Goal: Information Seeking & Learning: Learn about a topic

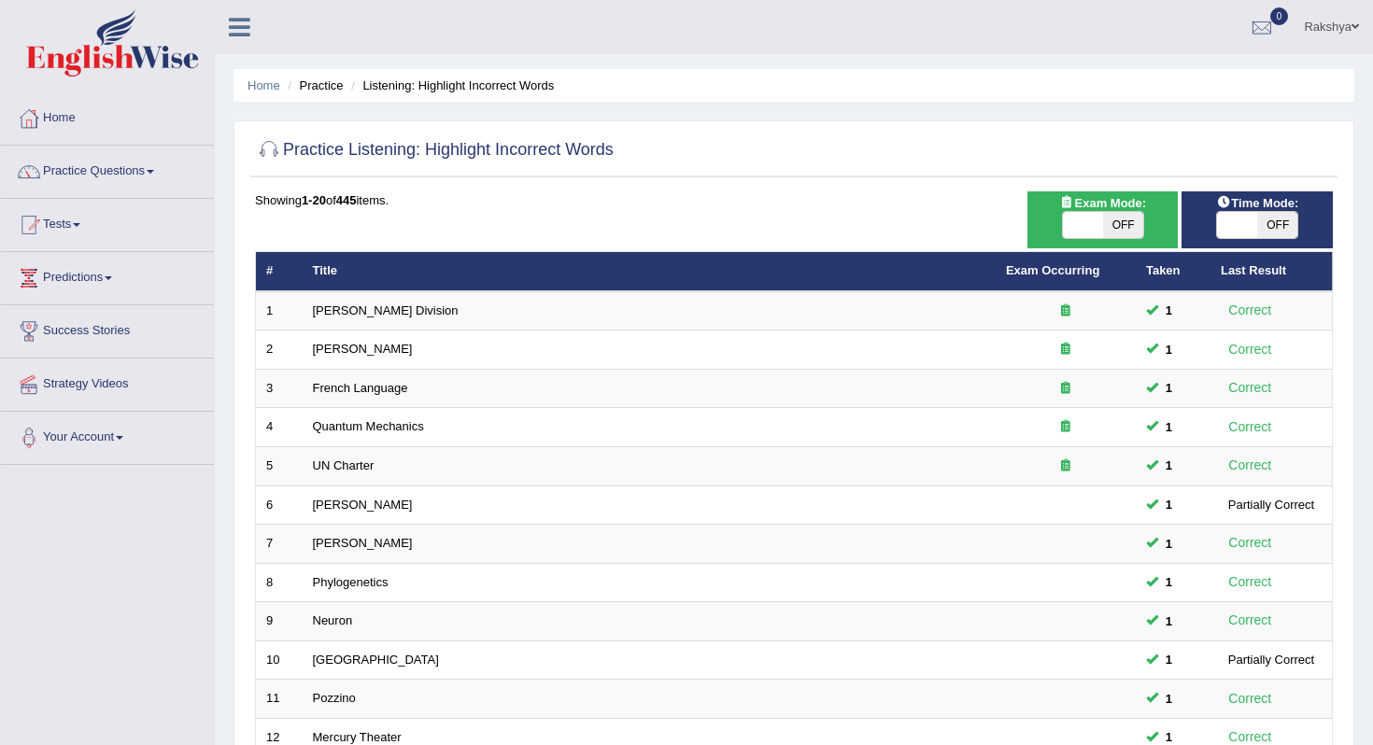
click at [1188, 142] on div at bounding box center [794, 151] width 1078 height 38
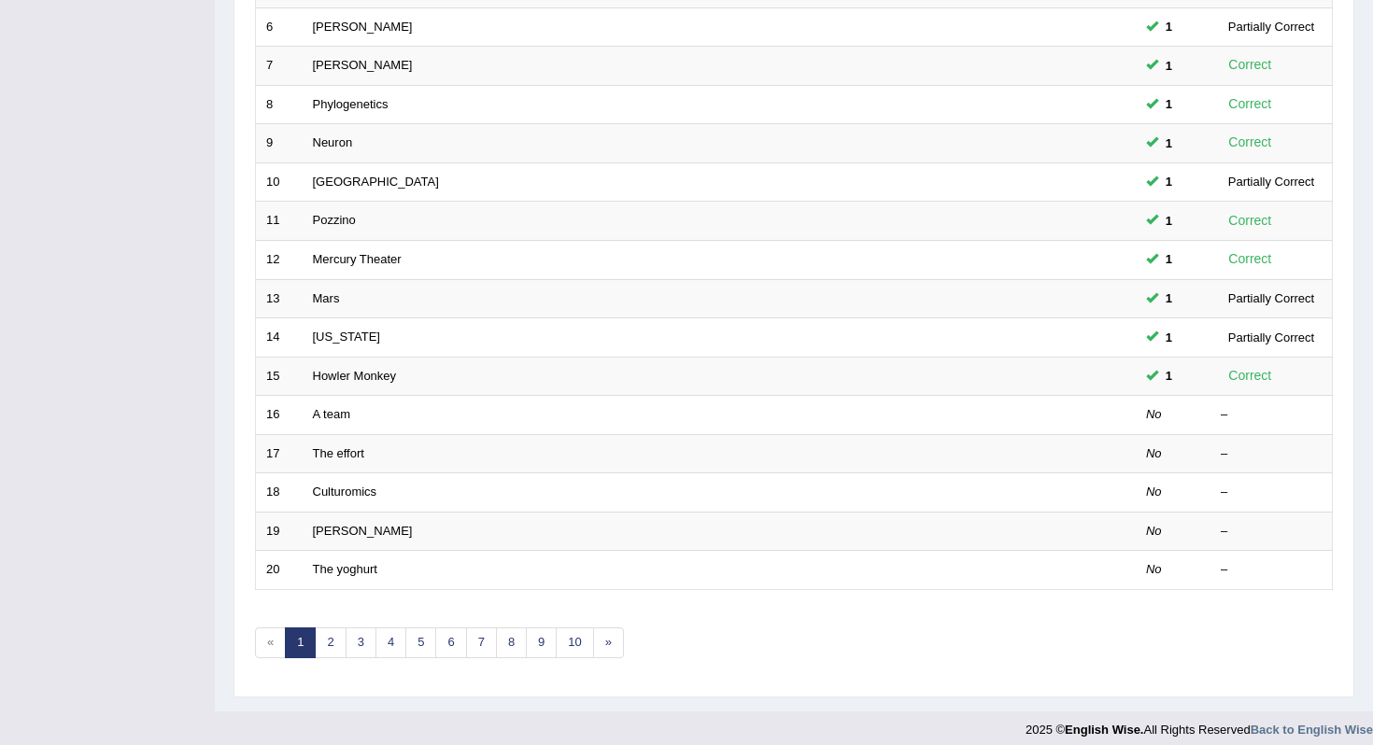
scroll to position [491, 0]
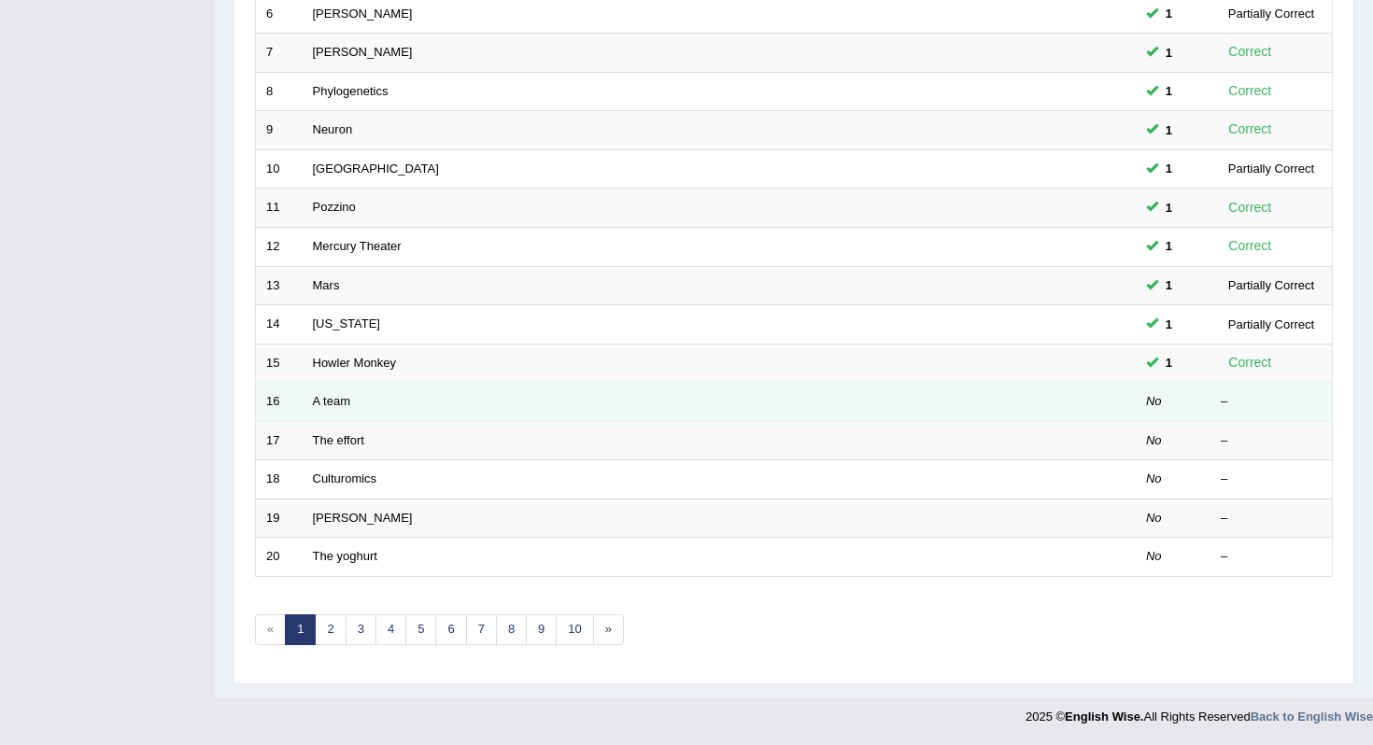
click at [448, 396] on td "A team" at bounding box center [649, 402] width 693 height 39
click at [346, 404] on link "A team" at bounding box center [331, 401] width 37 height 14
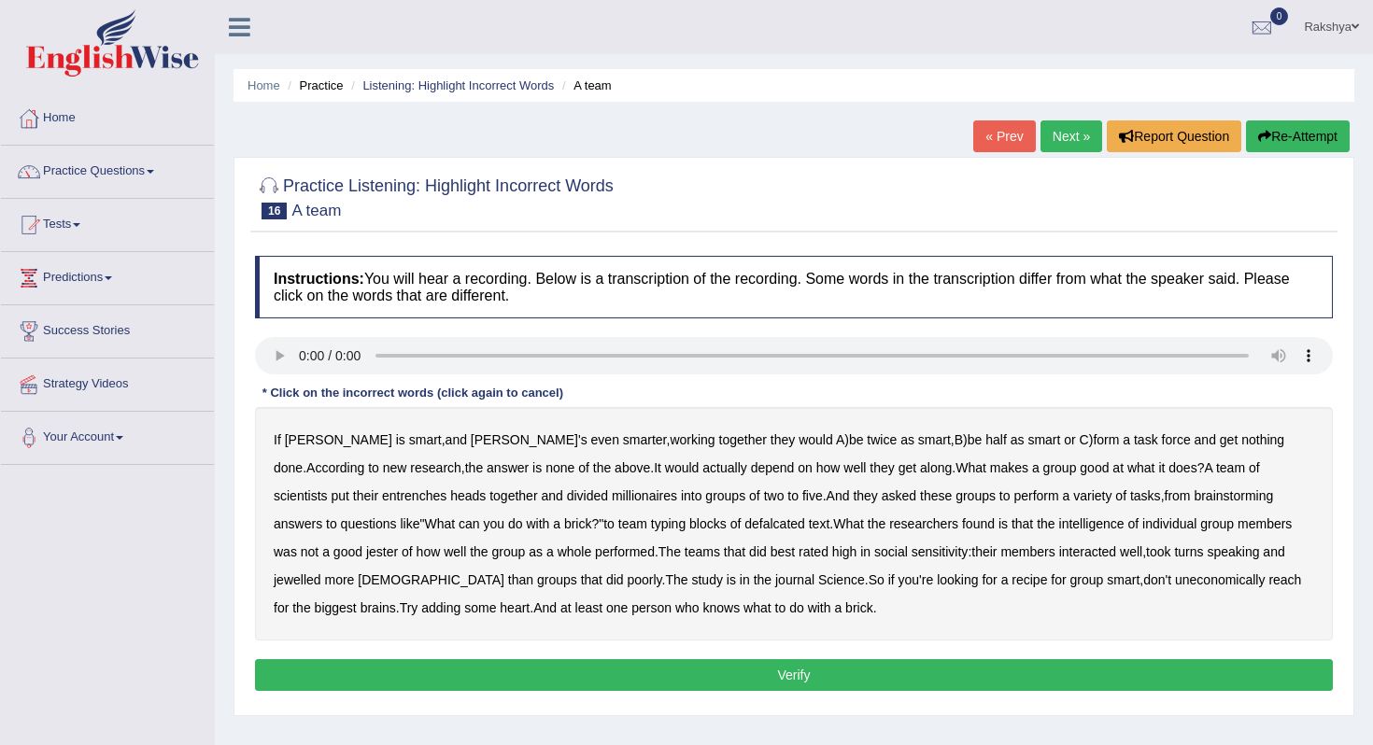
click at [382, 501] on b "entrenches" at bounding box center [414, 495] width 64 height 15
click at [612, 498] on b "millionaires" at bounding box center [644, 495] width 65 height 15
click at [744, 524] on b "defalcated" at bounding box center [774, 523] width 61 height 15
click at [366, 554] on b "jester" at bounding box center [382, 551] width 32 height 15
click at [321, 572] on b "jewelled" at bounding box center [298, 579] width 48 height 15
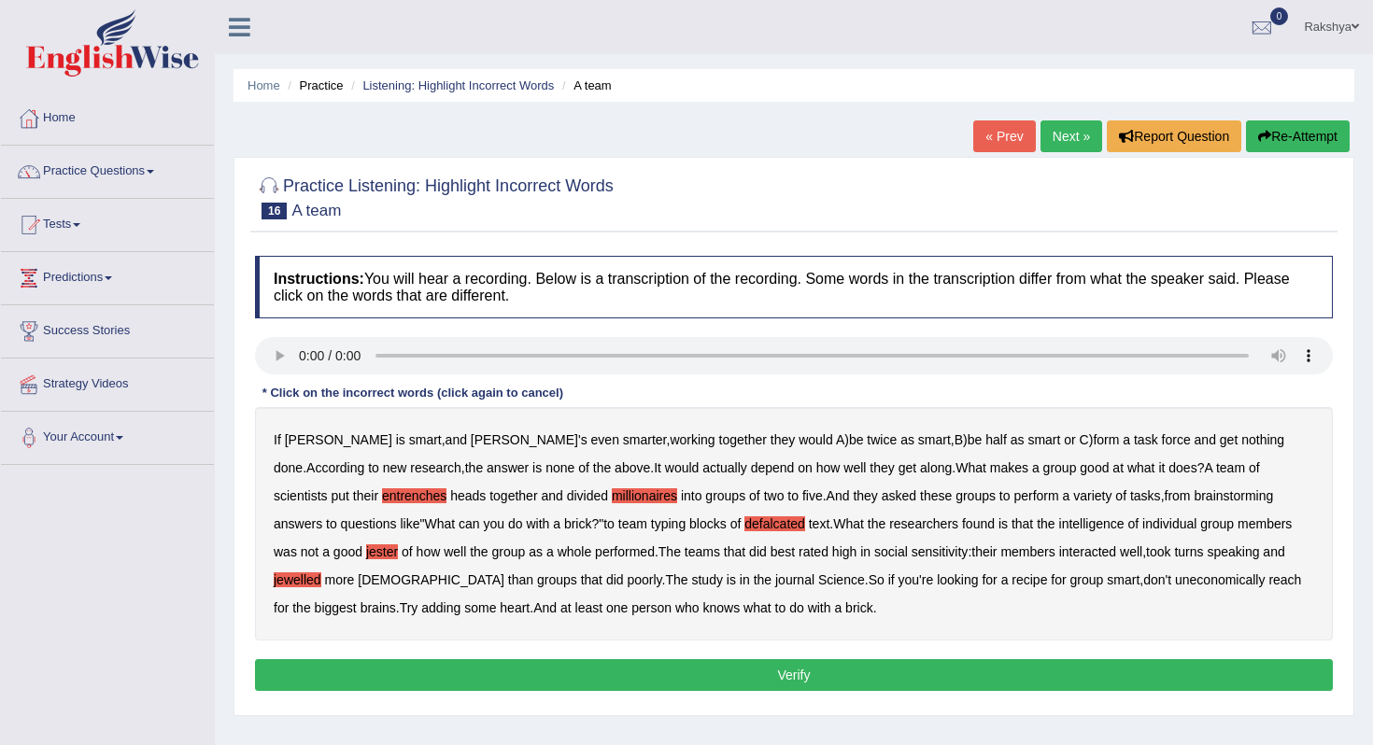
click at [1175, 577] on b "uneconomically" at bounding box center [1220, 579] width 91 height 15
click at [721, 682] on button "Verify" at bounding box center [794, 675] width 1078 height 32
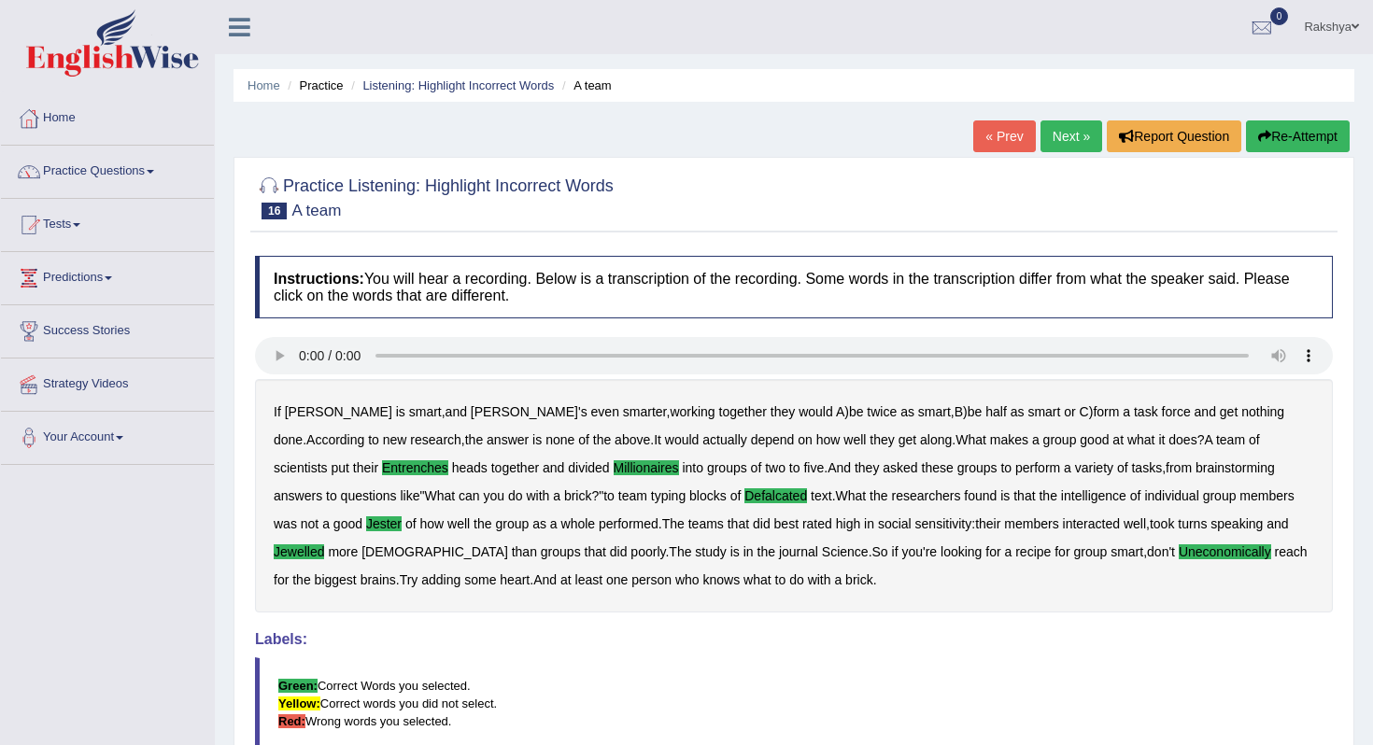
click at [757, 646] on h4 "Labels:" at bounding box center [794, 639] width 1078 height 17
click at [1065, 136] on link "Next »" at bounding box center [1071, 136] width 62 height 32
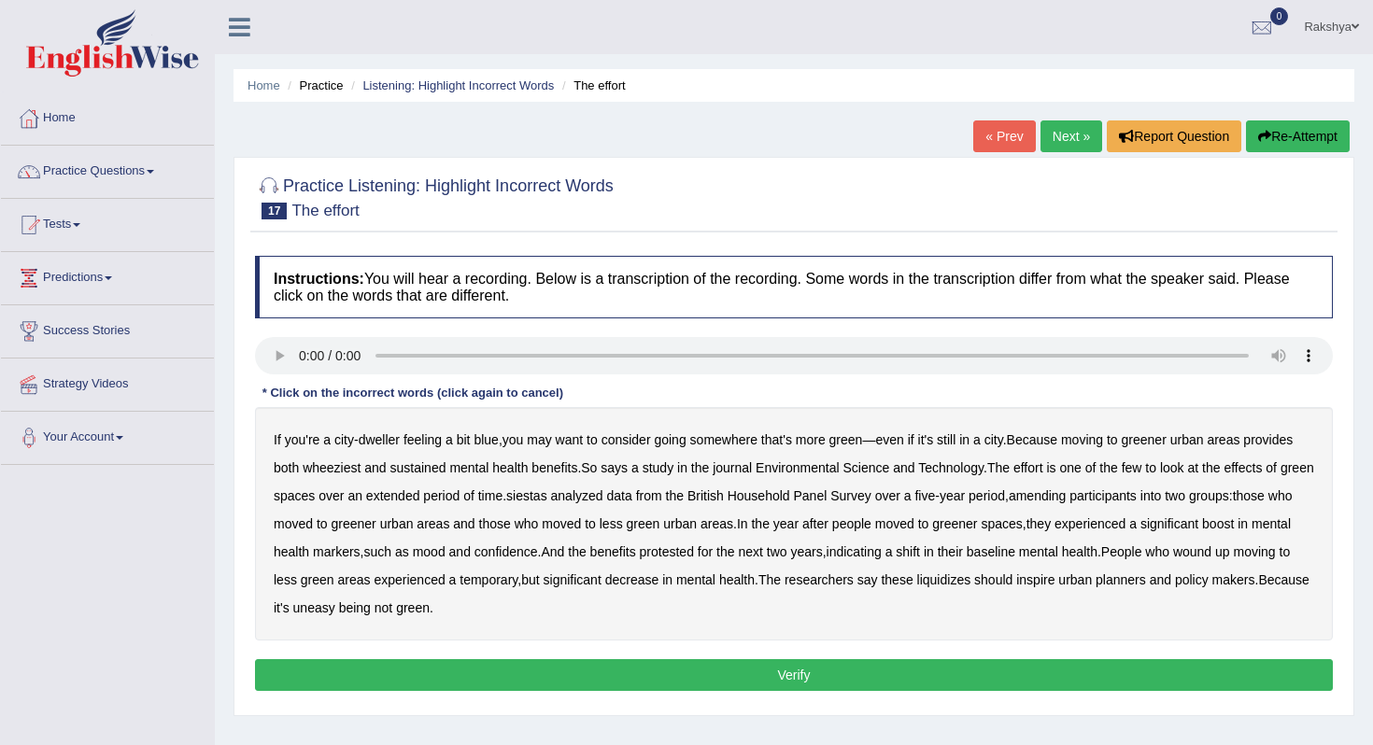
click at [335, 470] on b "wheeziest" at bounding box center [332, 467] width 58 height 15
click at [547, 497] on b "siestas" at bounding box center [526, 495] width 41 height 15
click at [1066, 494] on b "amending" at bounding box center [1038, 495] width 58 height 15
click at [971, 585] on b "liquidizes" at bounding box center [944, 579] width 54 height 15
click at [505, 671] on button "Verify" at bounding box center [794, 675] width 1078 height 32
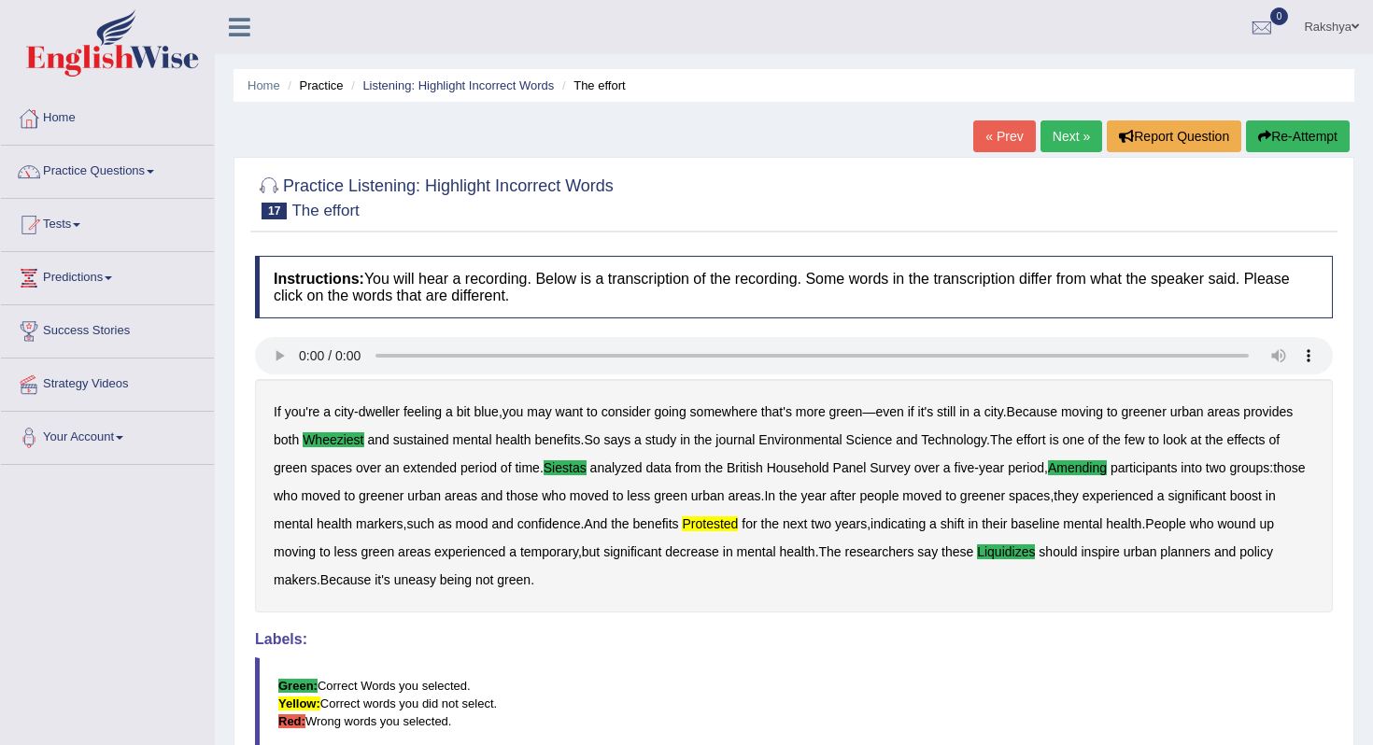
click at [590, 638] on h4 "Labels:" at bounding box center [794, 639] width 1078 height 17
click at [1076, 135] on link "Next »" at bounding box center [1071, 136] width 62 height 32
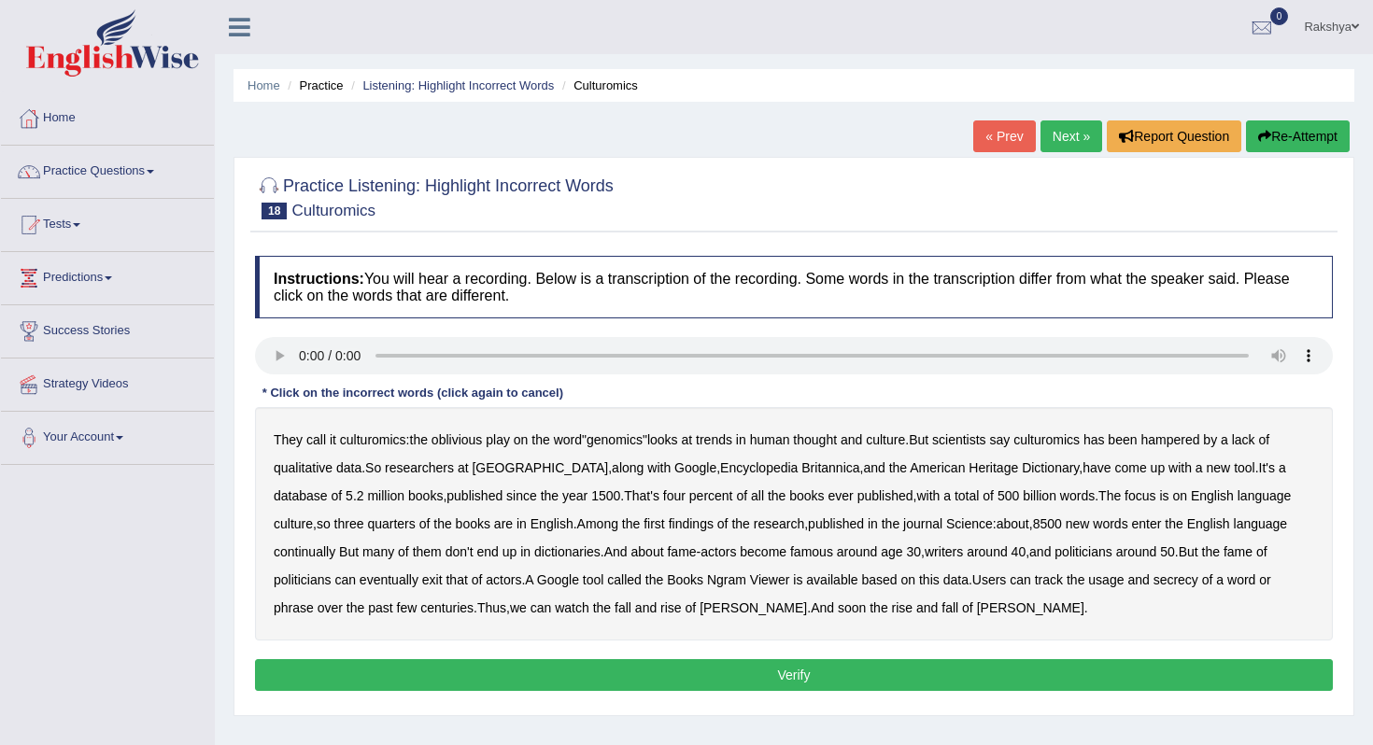
click at [294, 472] on b "qualitative" at bounding box center [303, 467] width 59 height 15
click at [316, 550] on b "continually" at bounding box center [305, 551] width 62 height 15
click at [729, 551] on b "actors" at bounding box center [717, 551] width 35 height 15
click at [1184, 579] on b "secrecy" at bounding box center [1175, 579] width 45 height 15
click at [773, 658] on div "Instructions: You will hear a recording. Below is a transcription of the record…" at bounding box center [793, 476] width 1087 height 459
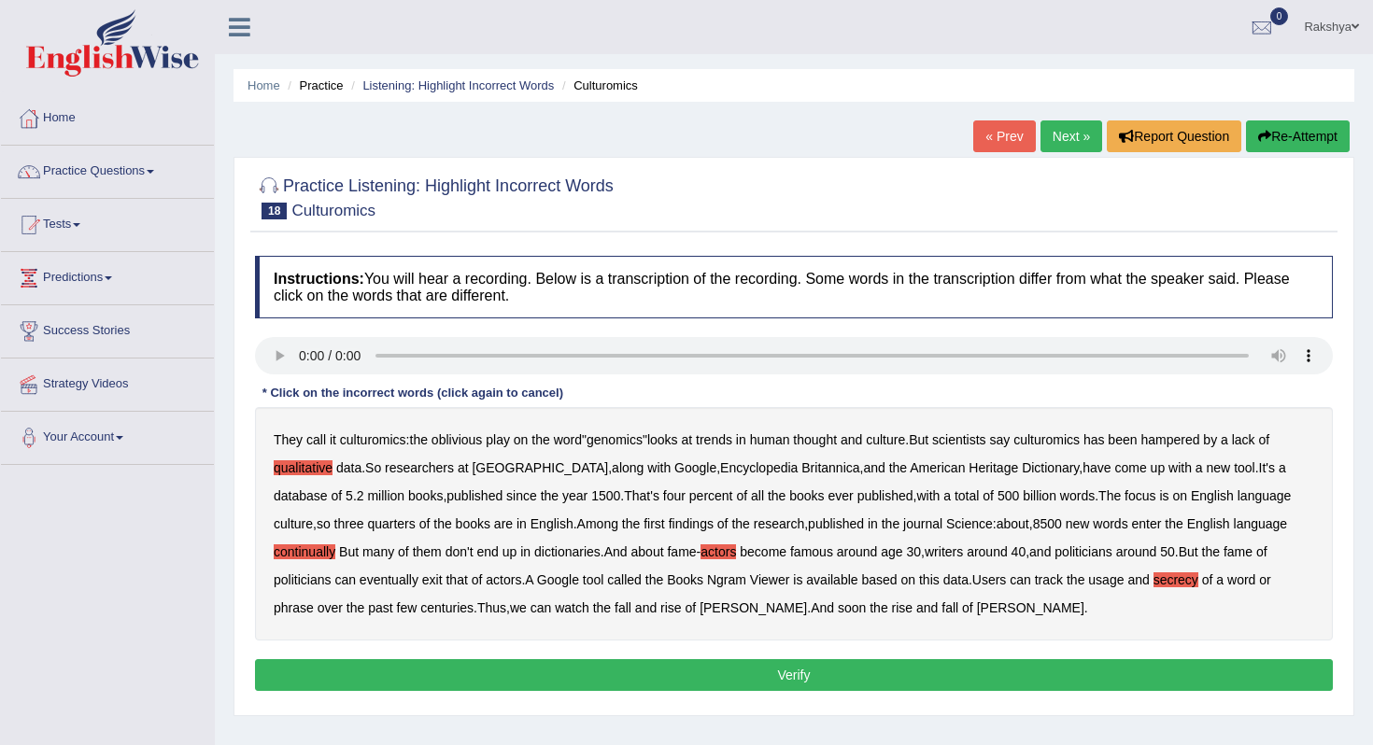
click at [775, 669] on button "Verify" at bounding box center [794, 675] width 1078 height 32
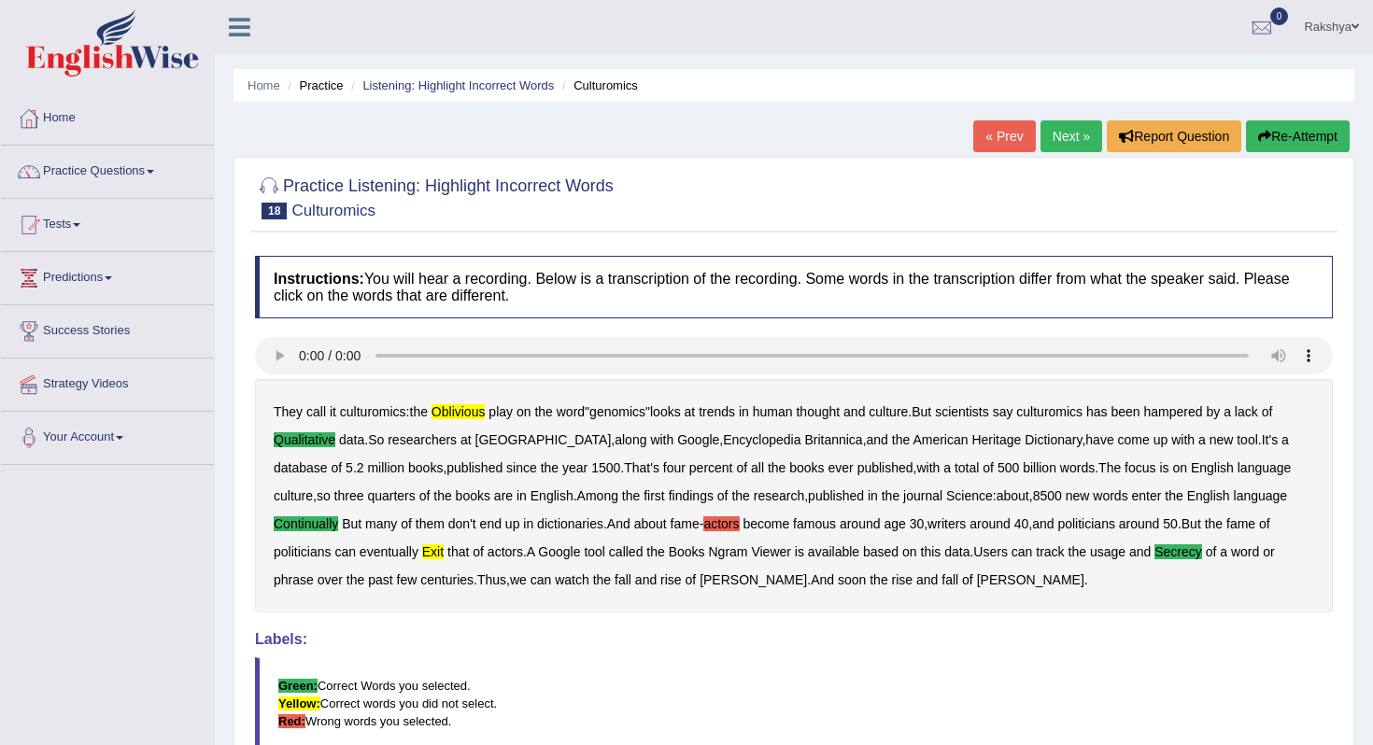
click at [773, 669] on blockquote "Green: Correct Words you selected. Yellow: Correct words you did not select. Re…" at bounding box center [794, 703] width 1078 height 92
click at [1072, 141] on link "Next »" at bounding box center [1071, 136] width 62 height 32
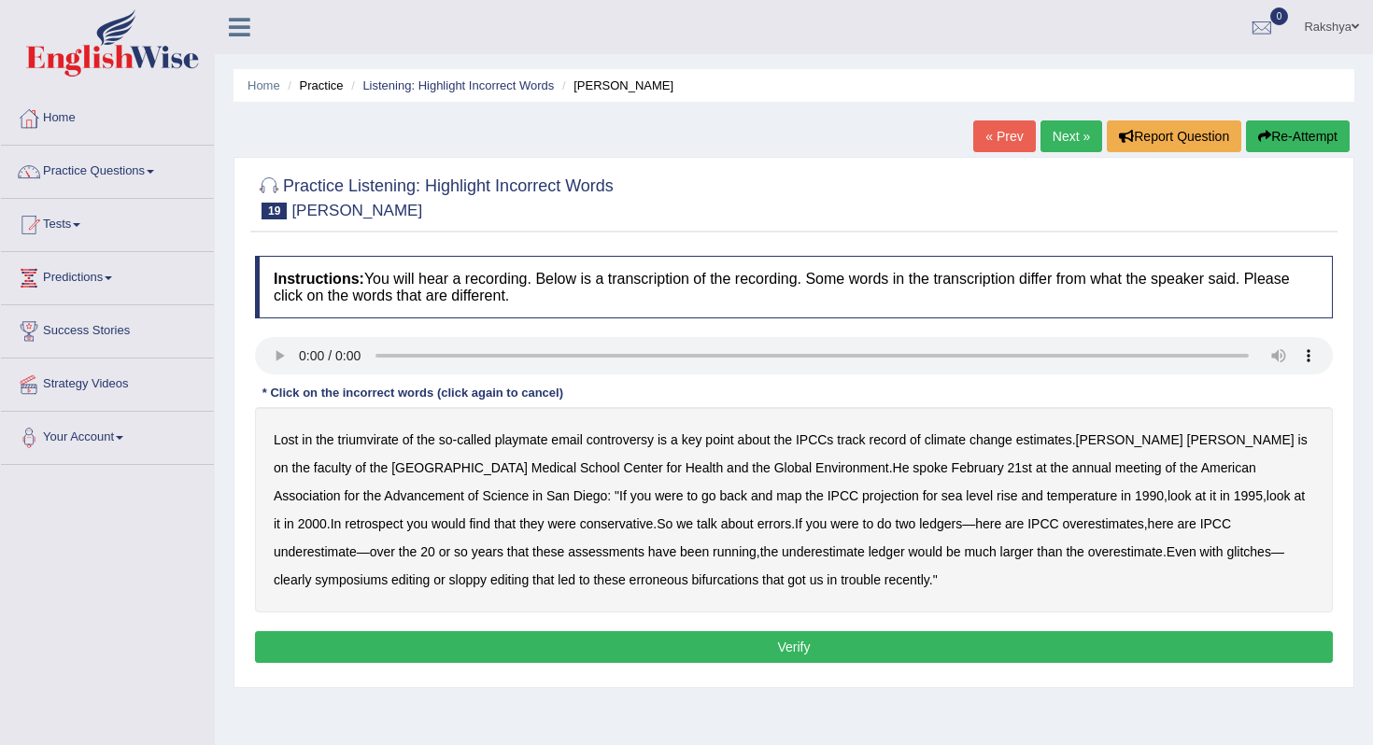
click at [862, 493] on b "projection" at bounding box center [890, 495] width 57 height 15
click at [862, 492] on b "projection" at bounding box center [890, 495] width 57 height 15
click at [1295, 127] on button "Re-Attempt" at bounding box center [1298, 136] width 104 height 32
click at [580, 523] on b "conservative" at bounding box center [617, 523] width 74 height 15
click at [388, 572] on b "symposiums" at bounding box center [351, 579] width 73 height 15
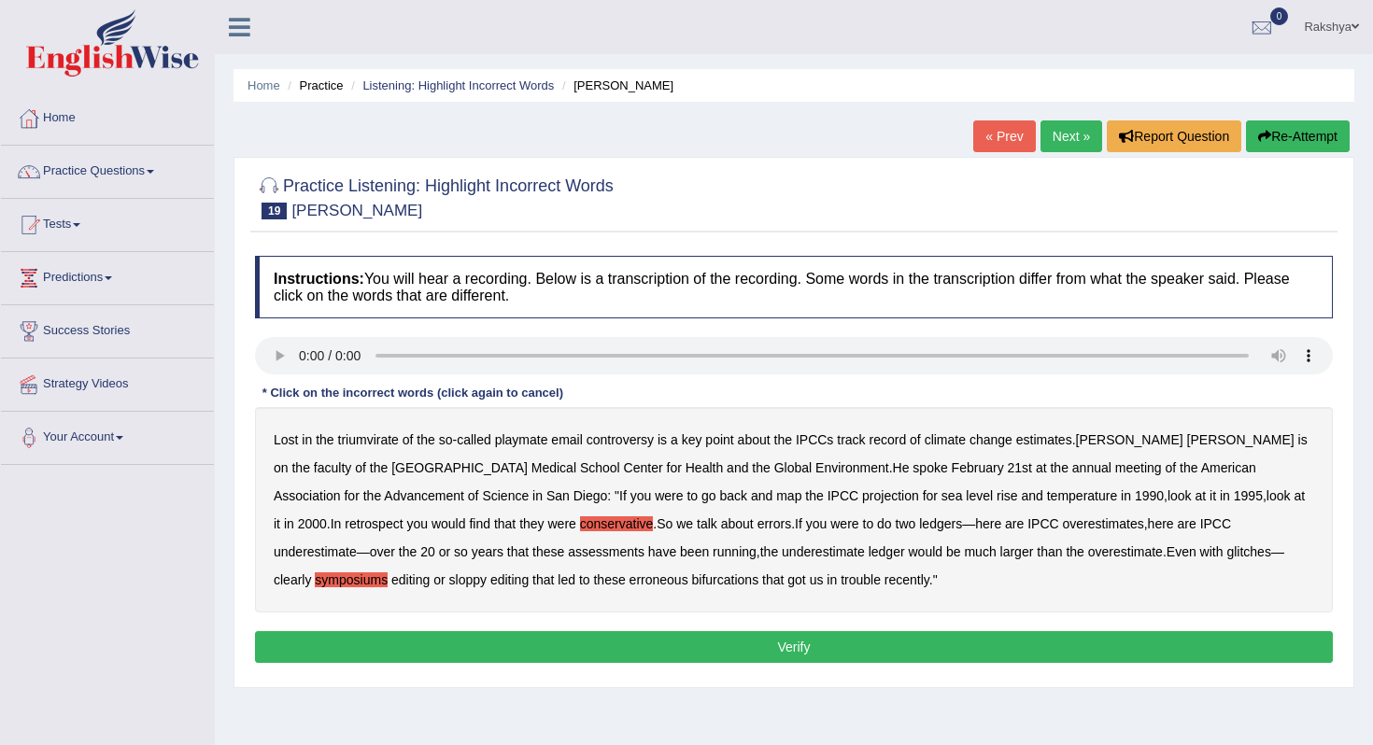
click at [604, 643] on button "Verify" at bounding box center [794, 647] width 1078 height 32
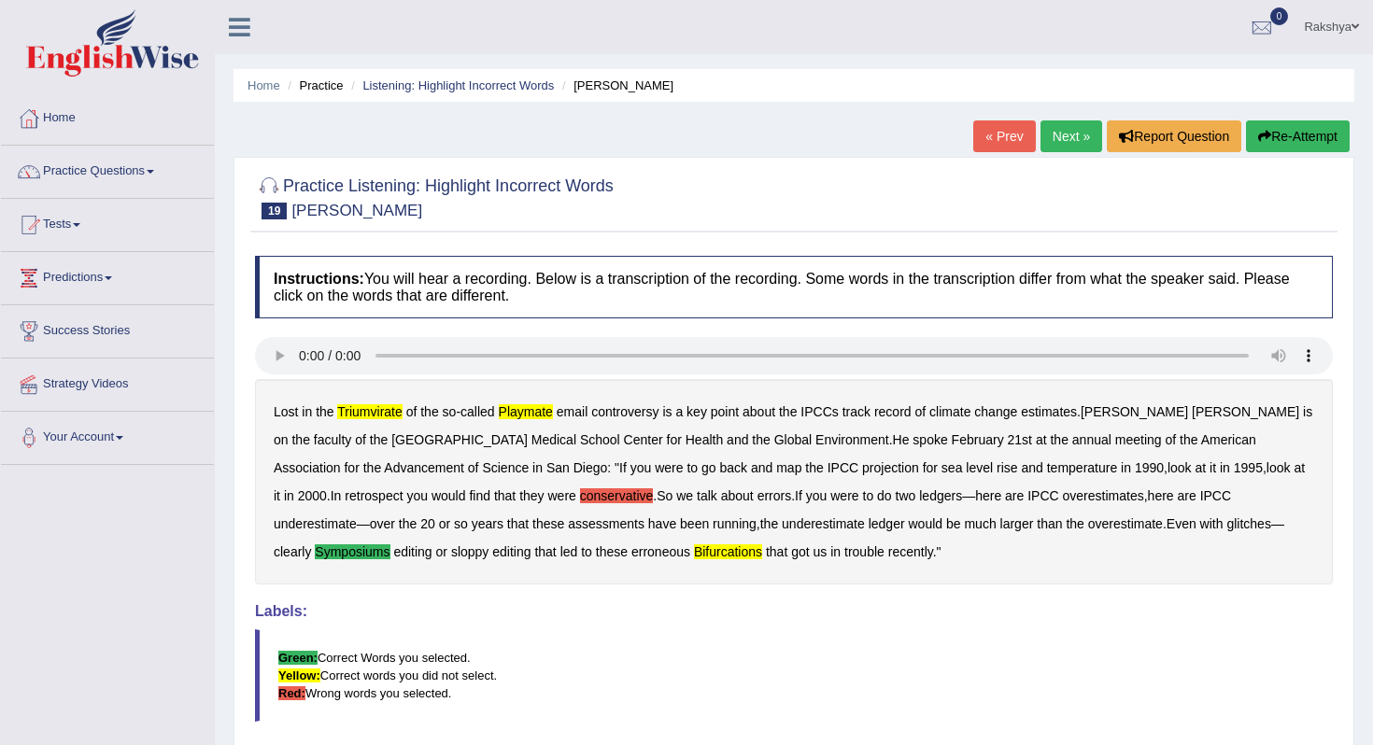
click at [604, 643] on blockquote "Green: Correct Words you selected. Yellow: Correct words you did not select. Re…" at bounding box center [794, 675] width 1078 height 92
click at [1069, 131] on link "Next »" at bounding box center [1071, 136] width 62 height 32
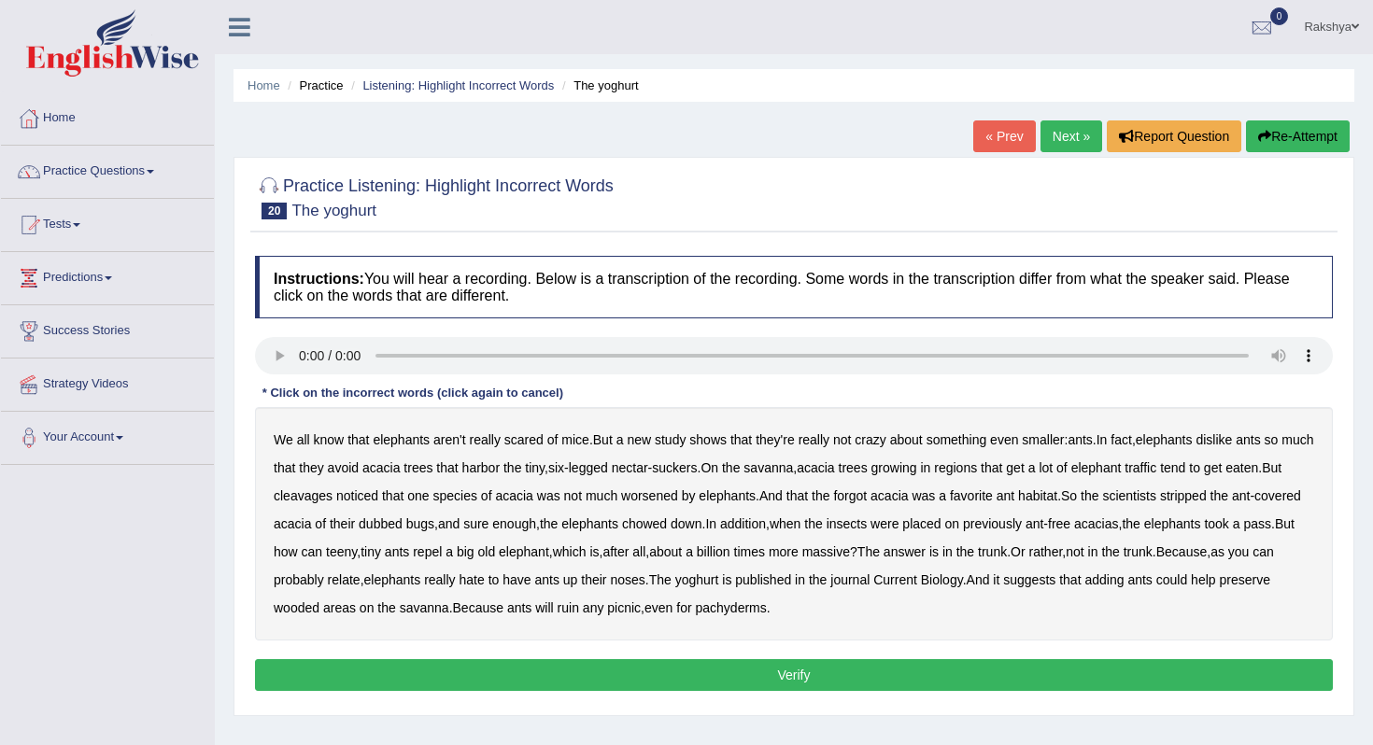
click at [332, 498] on b "cleavages" at bounding box center [303, 495] width 59 height 15
click at [678, 501] on b "worsened" at bounding box center [649, 495] width 57 height 15
click at [719, 581] on b "yoghurt" at bounding box center [697, 579] width 44 height 15
click at [784, 671] on button "Verify" at bounding box center [794, 675] width 1078 height 32
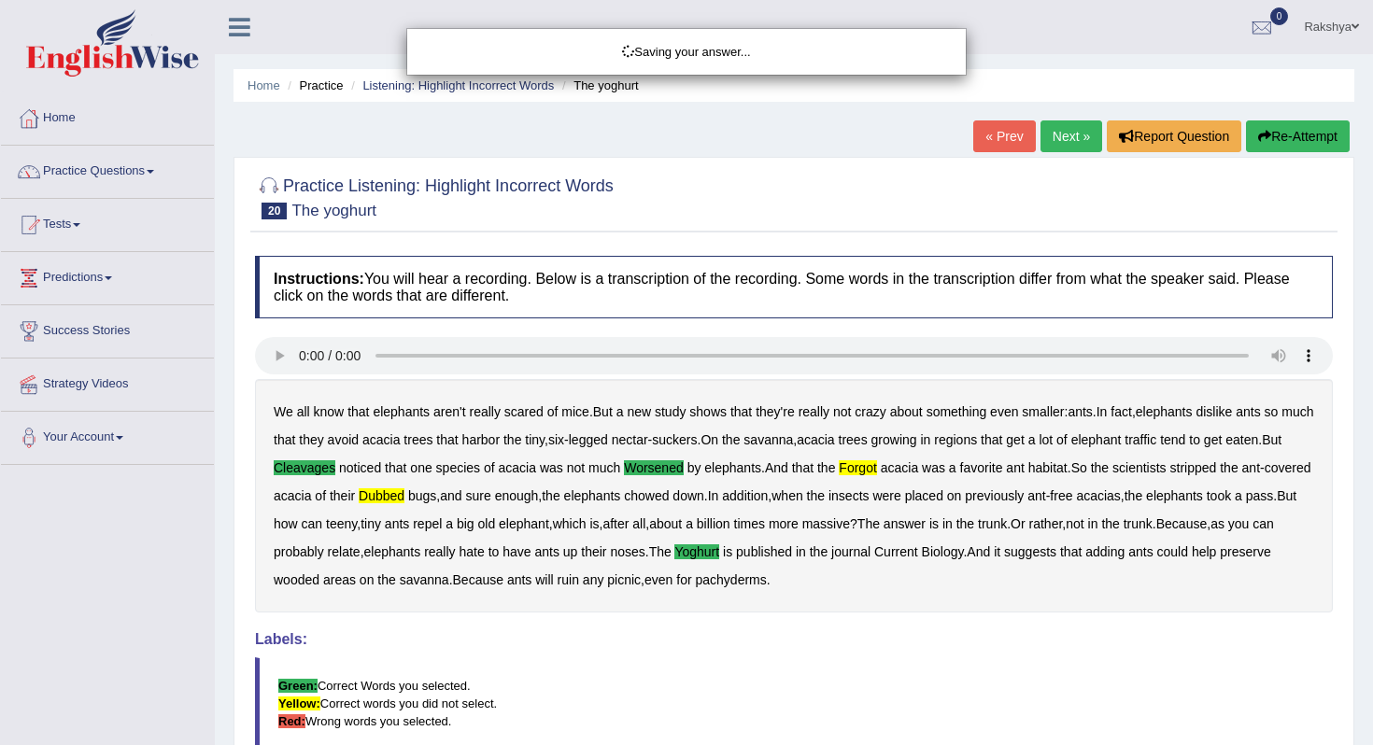
click at [784, 671] on div "Saving your answer..." at bounding box center [686, 372] width 1373 height 745
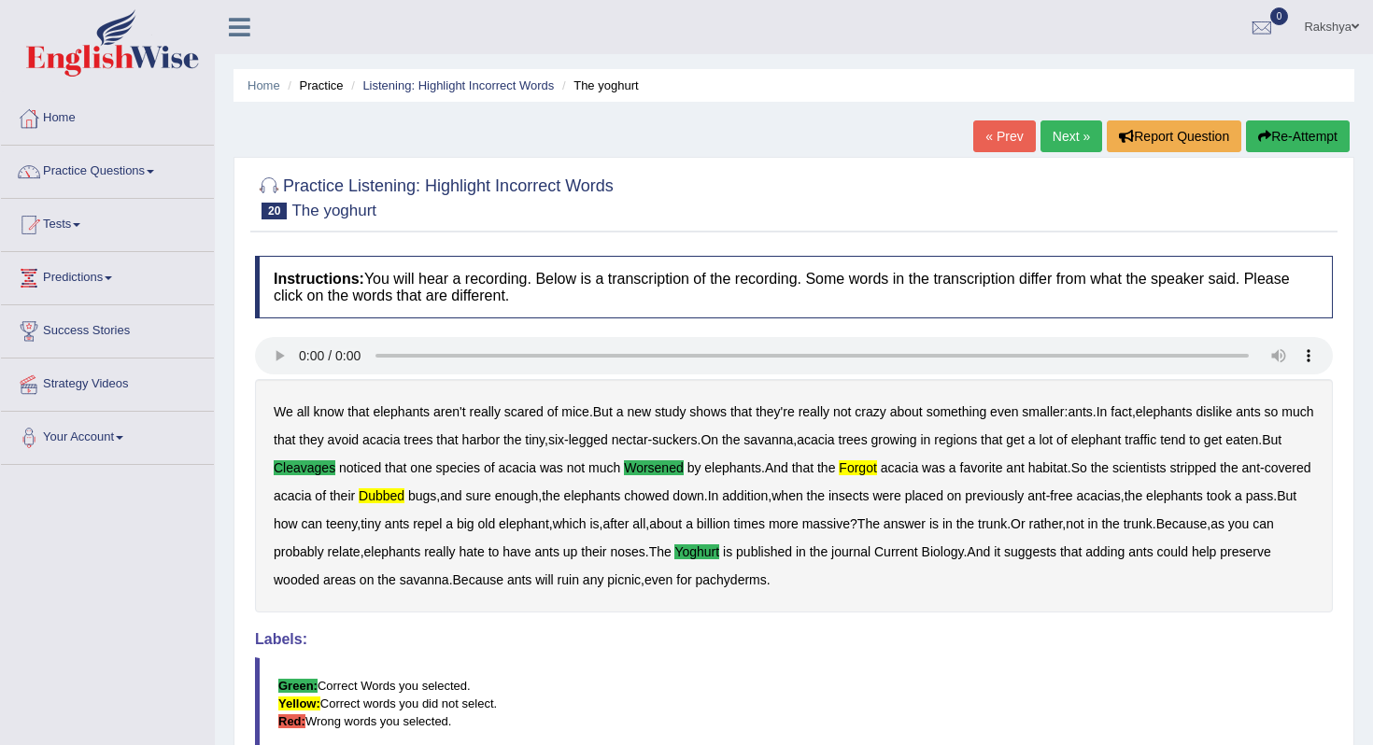
click at [1079, 137] on link "Next »" at bounding box center [1071, 136] width 62 height 32
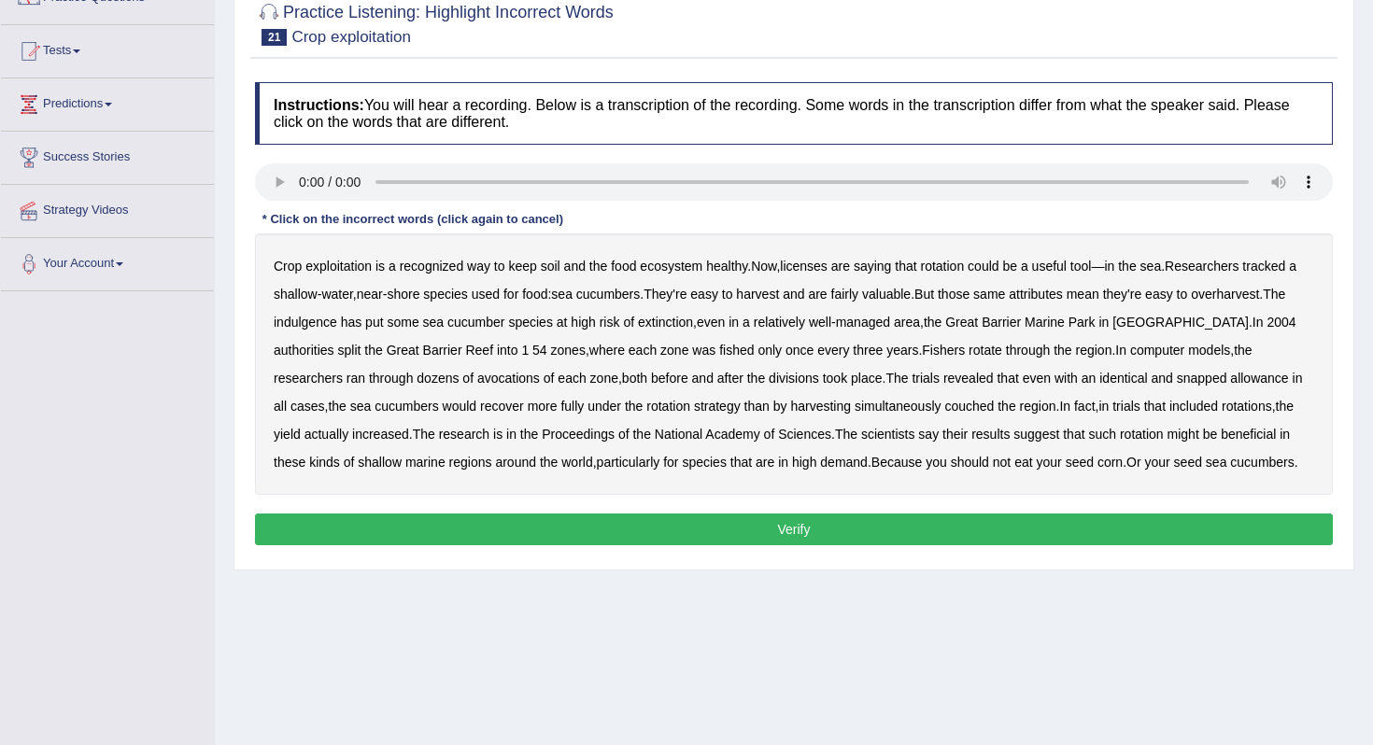
scroll to position [187, 0]
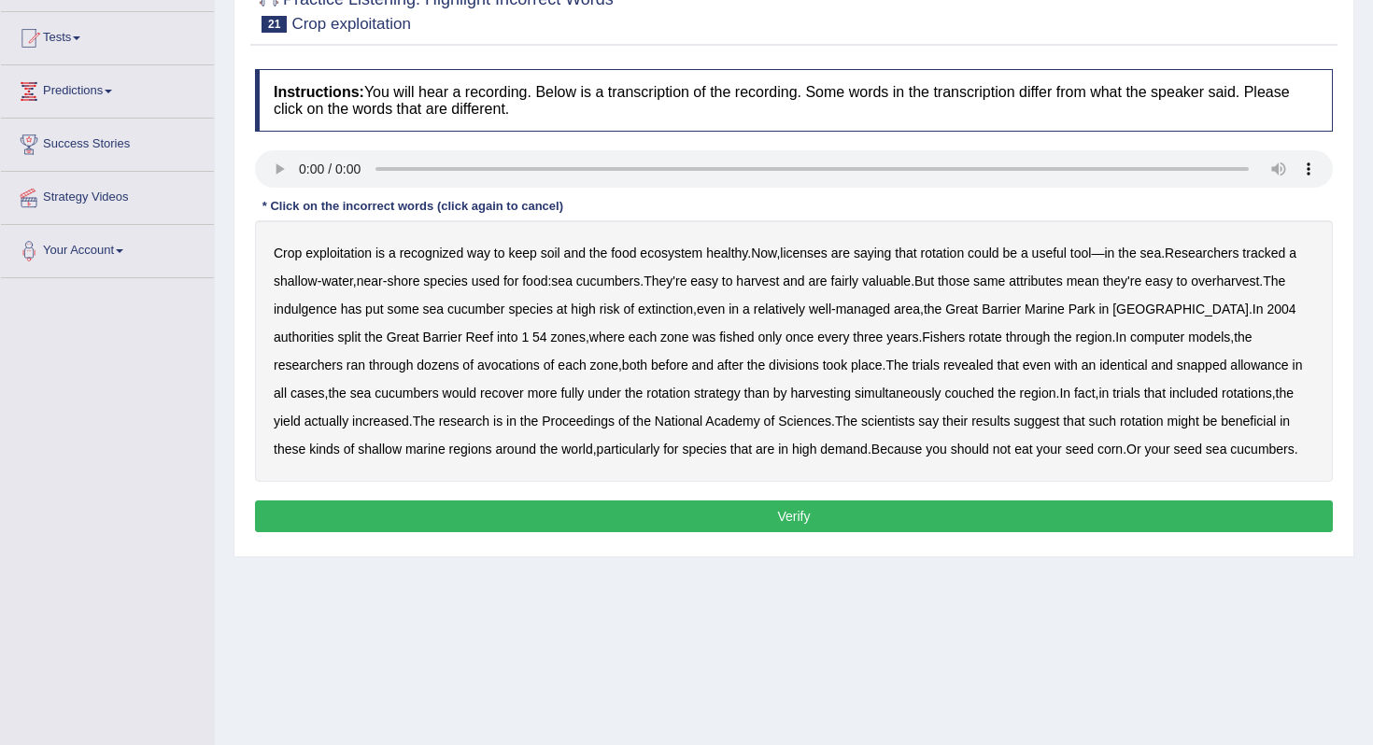
click at [808, 258] on b "licenses" at bounding box center [804, 253] width 48 height 15
click at [337, 314] on b "indulgence" at bounding box center [306, 309] width 64 height 15
click at [524, 360] on b "avocations" at bounding box center [508, 365] width 63 height 15
click at [1208, 362] on b "snapped" at bounding box center [1202, 365] width 50 height 15
click at [993, 395] on b "couched" at bounding box center [968, 393] width 49 height 15
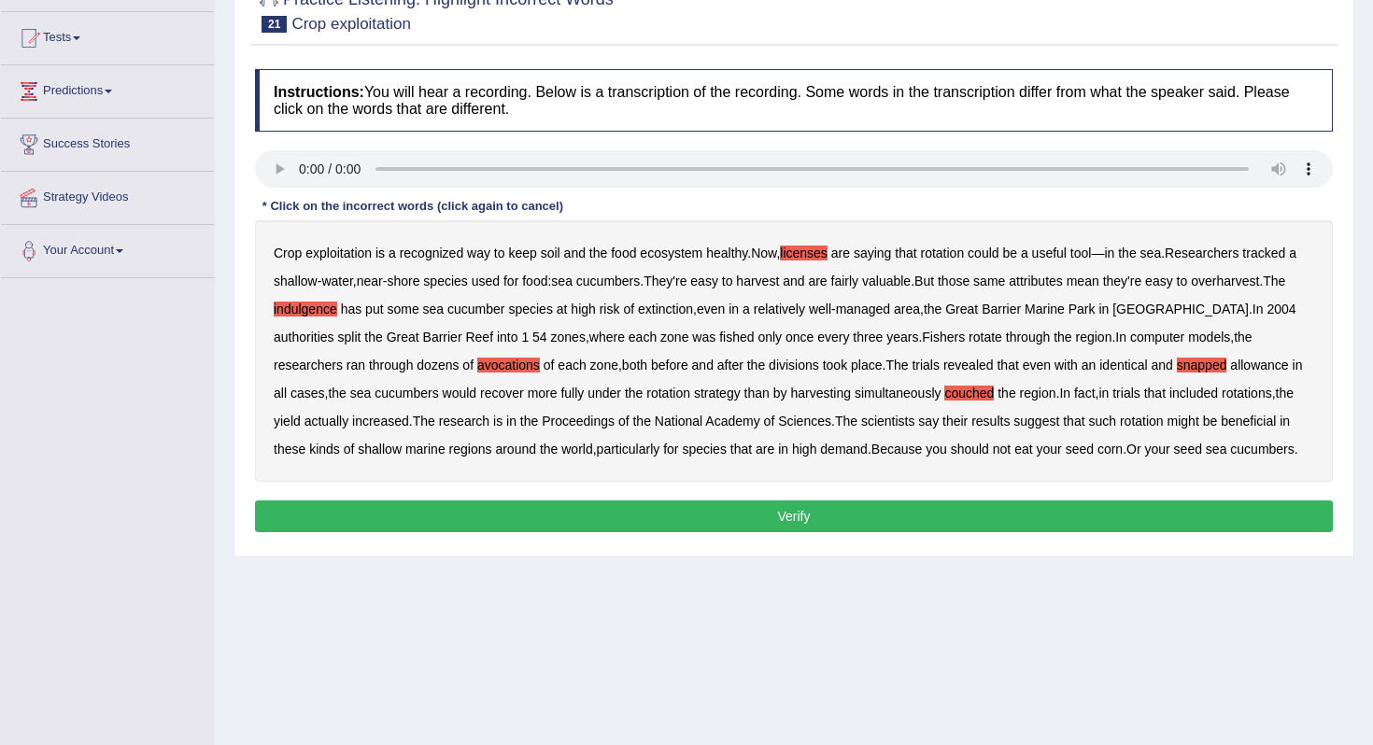
click at [788, 532] on button "Verify" at bounding box center [794, 517] width 1078 height 32
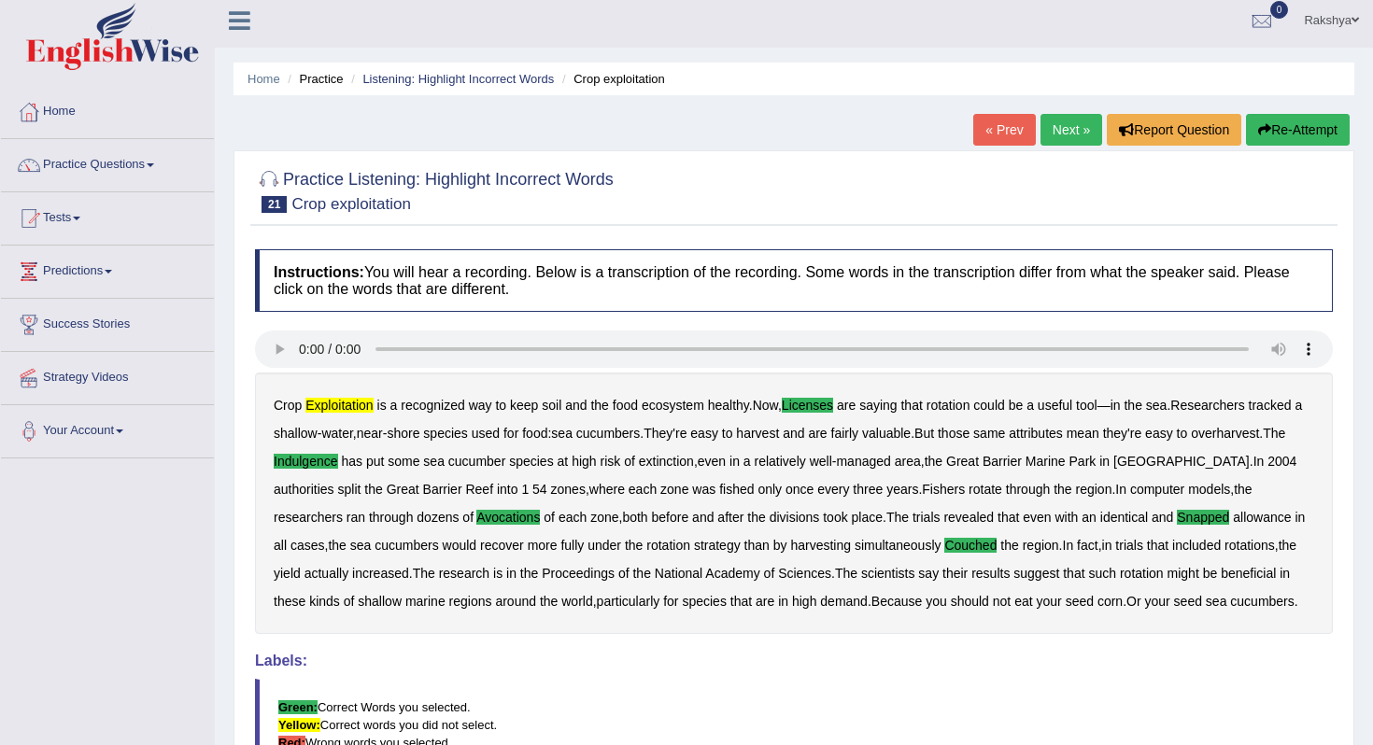
scroll to position [0, 0]
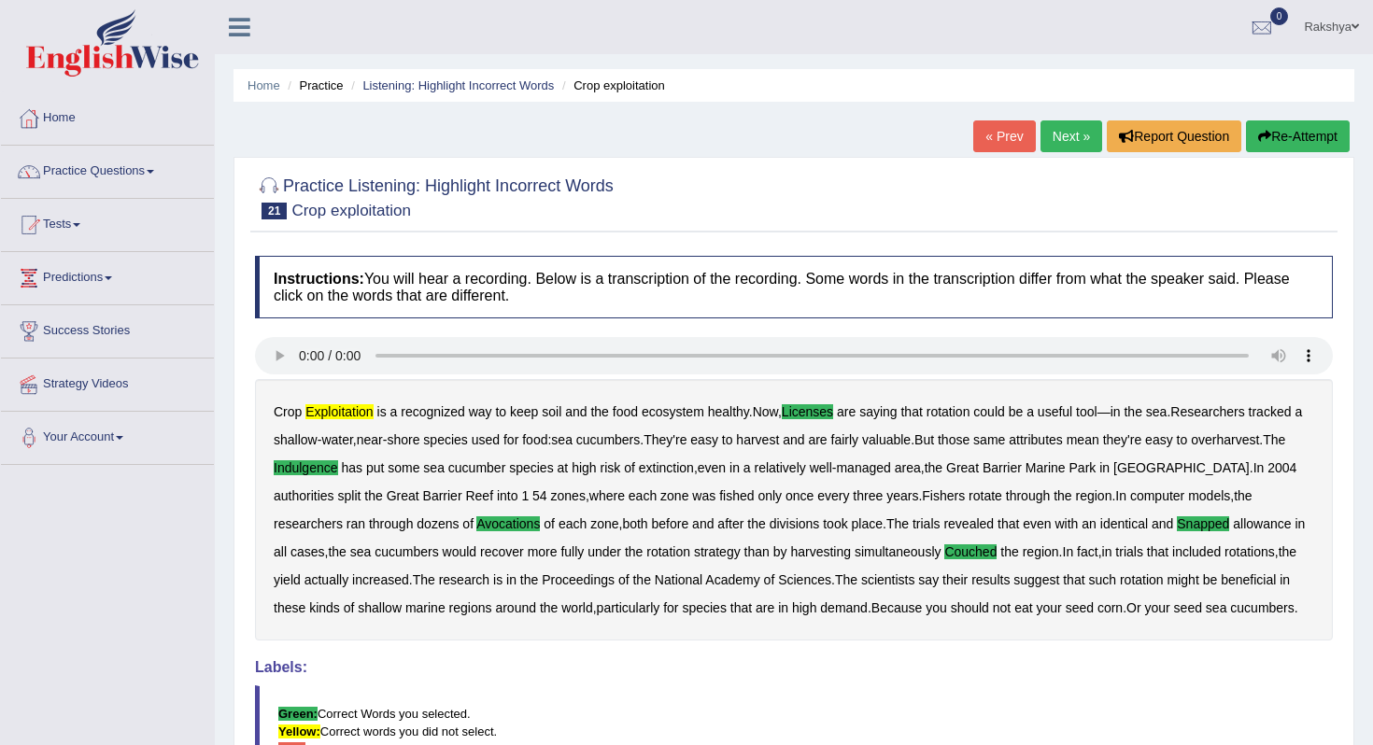
click at [1070, 137] on link "Next »" at bounding box center [1071, 136] width 62 height 32
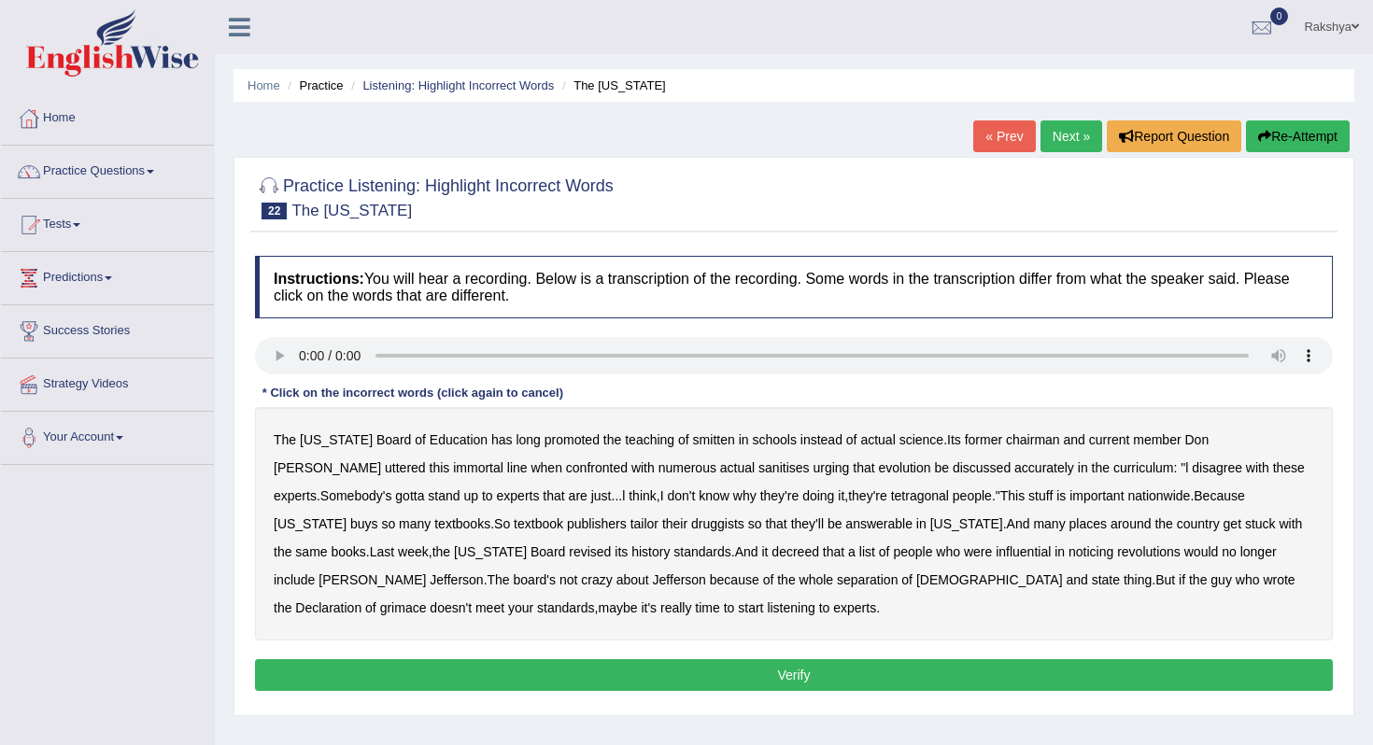
click at [895, 192] on div at bounding box center [794, 196] width 1078 height 57
click at [693, 440] on b "smitten" at bounding box center [714, 439] width 42 height 15
click at [758, 470] on b "sanitises" at bounding box center [783, 467] width 50 height 15
click at [891, 499] on b "tetragonal" at bounding box center [920, 495] width 58 height 15
click at [691, 527] on b "druggists" at bounding box center [717, 523] width 53 height 15
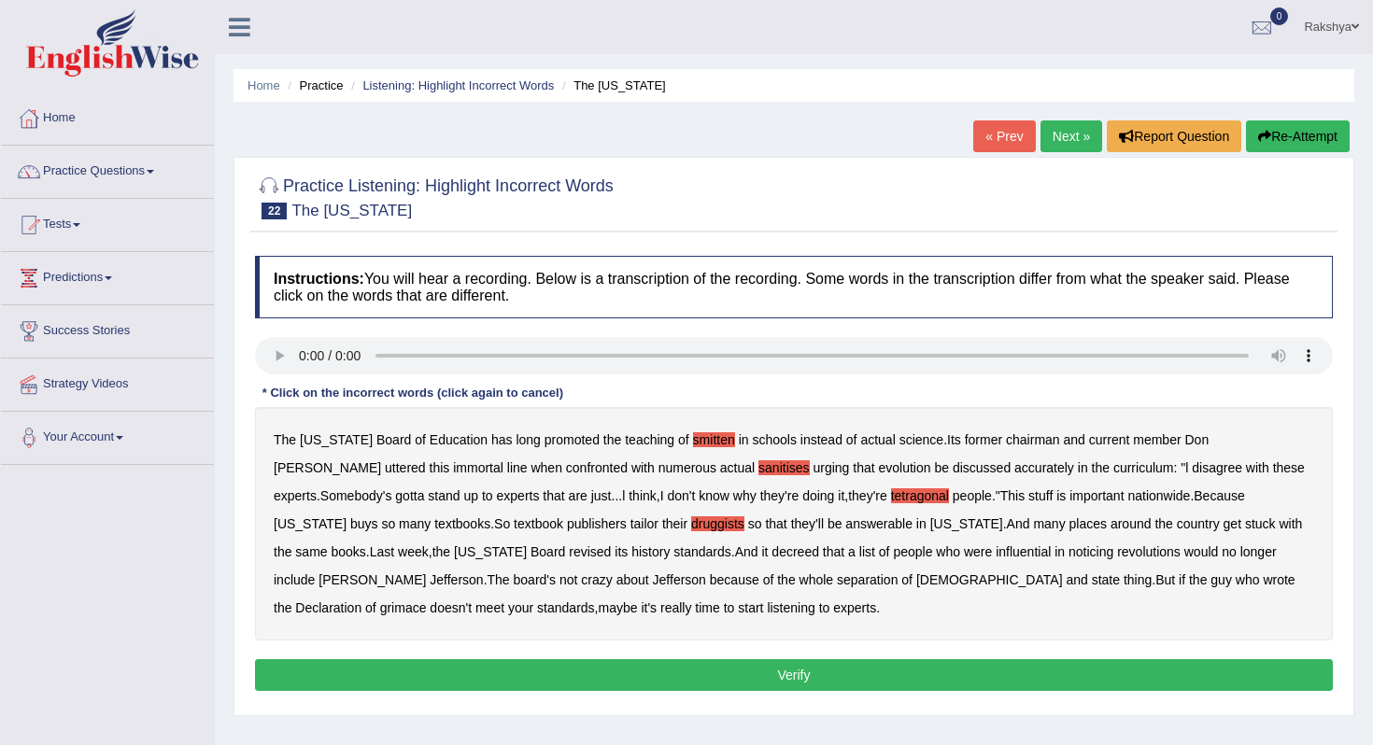
click at [845, 516] on b "answerable" at bounding box center [878, 523] width 67 height 15
click at [1068, 552] on b "noticing" at bounding box center [1090, 551] width 45 height 15
click at [427, 600] on b "grimace" at bounding box center [403, 607] width 47 height 15
click at [511, 668] on button "Verify" at bounding box center [794, 675] width 1078 height 32
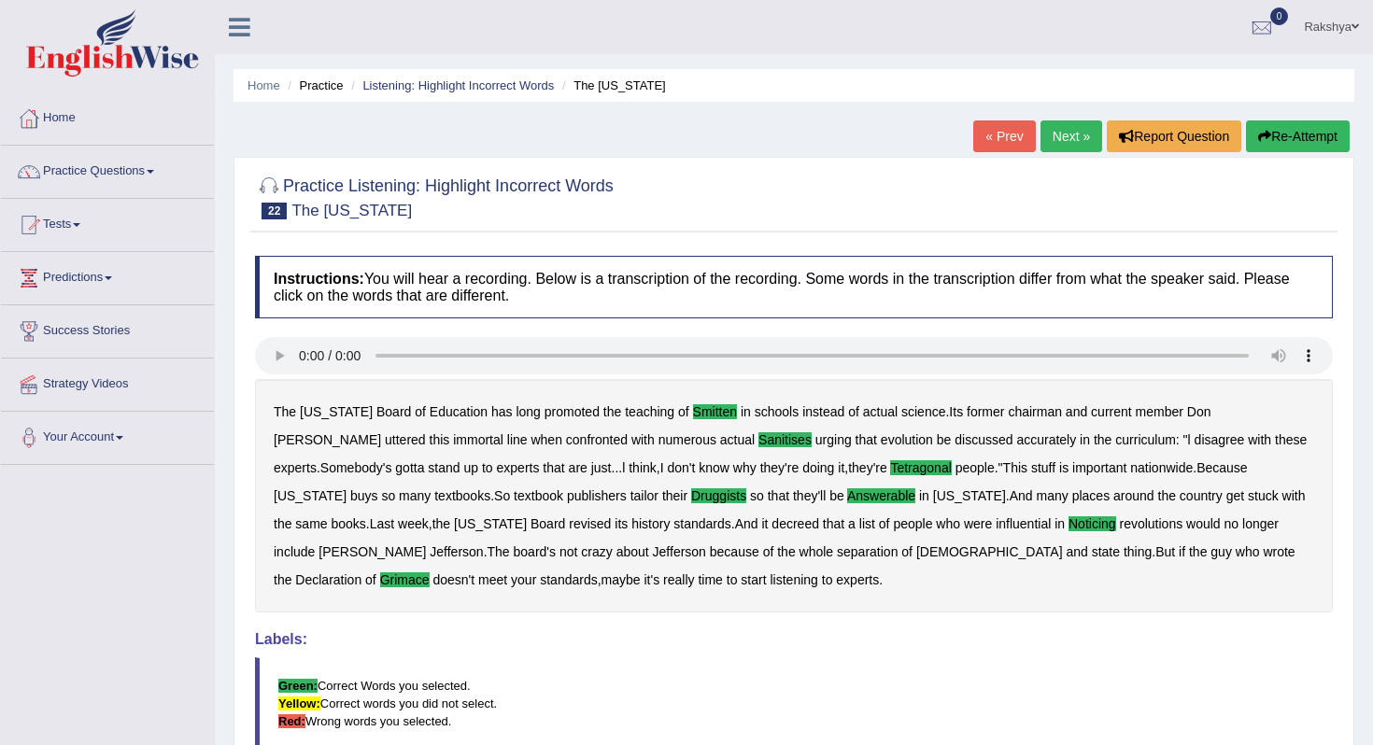
click at [648, 616] on div "Instructions: You will hear a recording. Below is a transcription of the record…" at bounding box center [793, 573] width 1087 height 652
click at [1049, 120] on link "Next »" at bounding box center [1071, 136] width 62 height 32
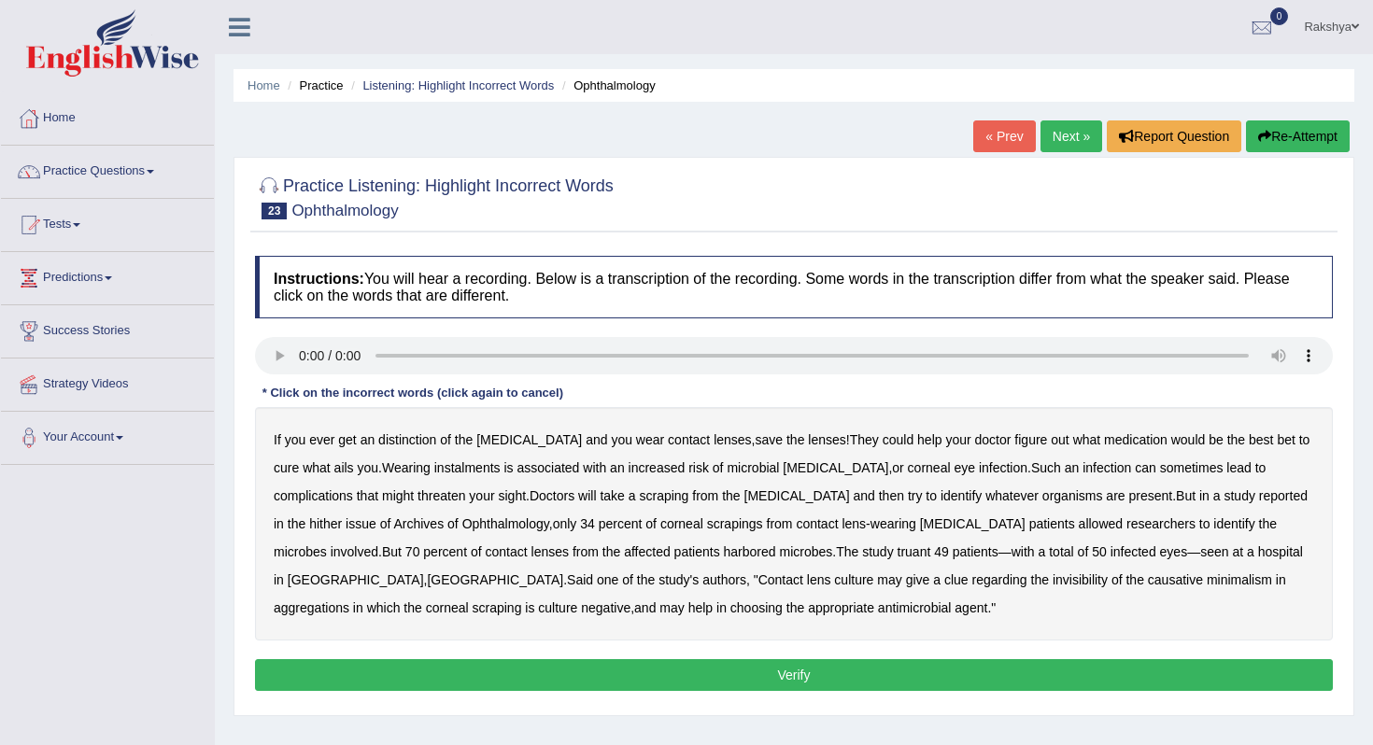
click at [423, 440] on b "distinction" at bounding box center [407, 439] width 58 height 15
click at [456, 462] on b "instalments" at bounding box center [467, 467] width 66 height 15
click at [342, 516] on b "hither" at bounding box center [325, 523] width 33 height 15
click at [897, 551] on b "truant" at bounding box center [914, 551] width 34 height 15
click at [1052, 580] on b "invisibility" at bounding box center [1079, 579] width 55 height 15
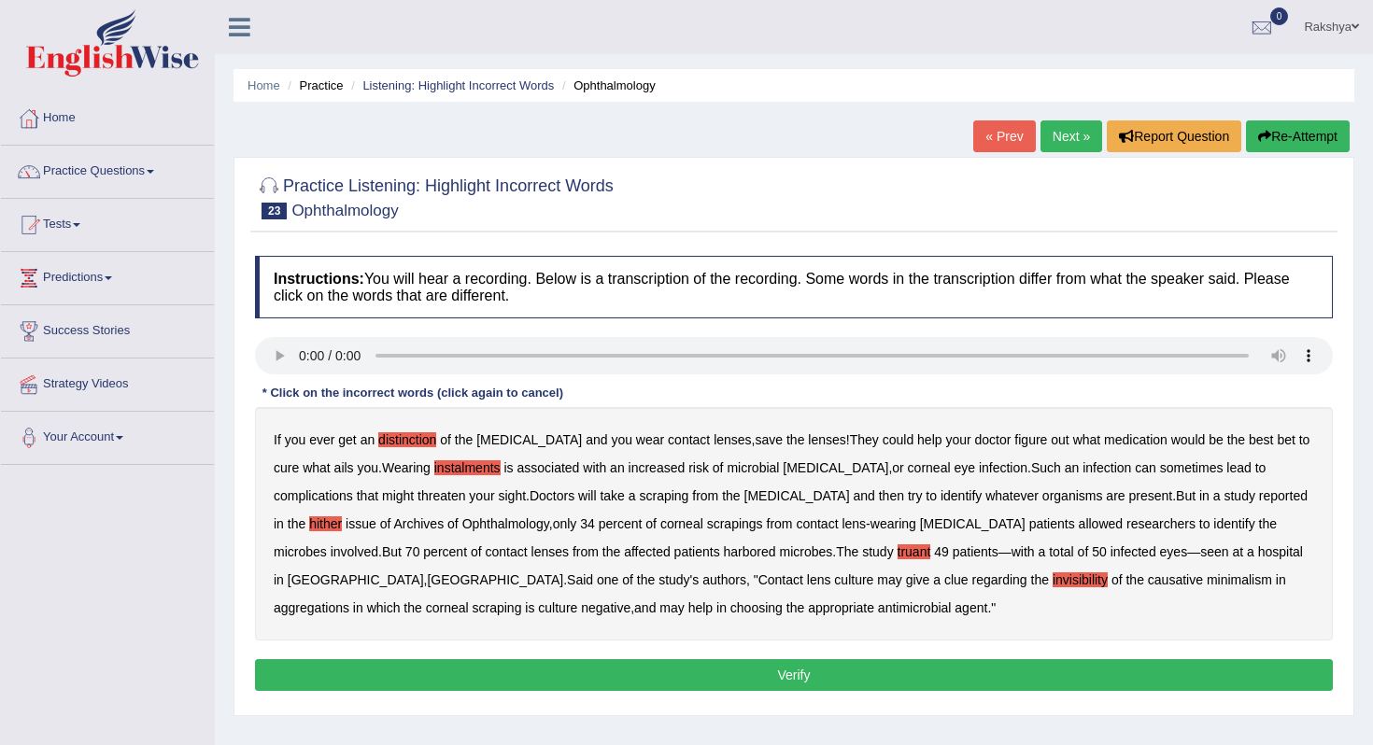
click at [1207, 581] on b "minimalism" at bounding box center [1239, 579] width 65 height 15
click at [657, 667] on button "Verify" at bounding box center [794, 675] width 1078 height 32
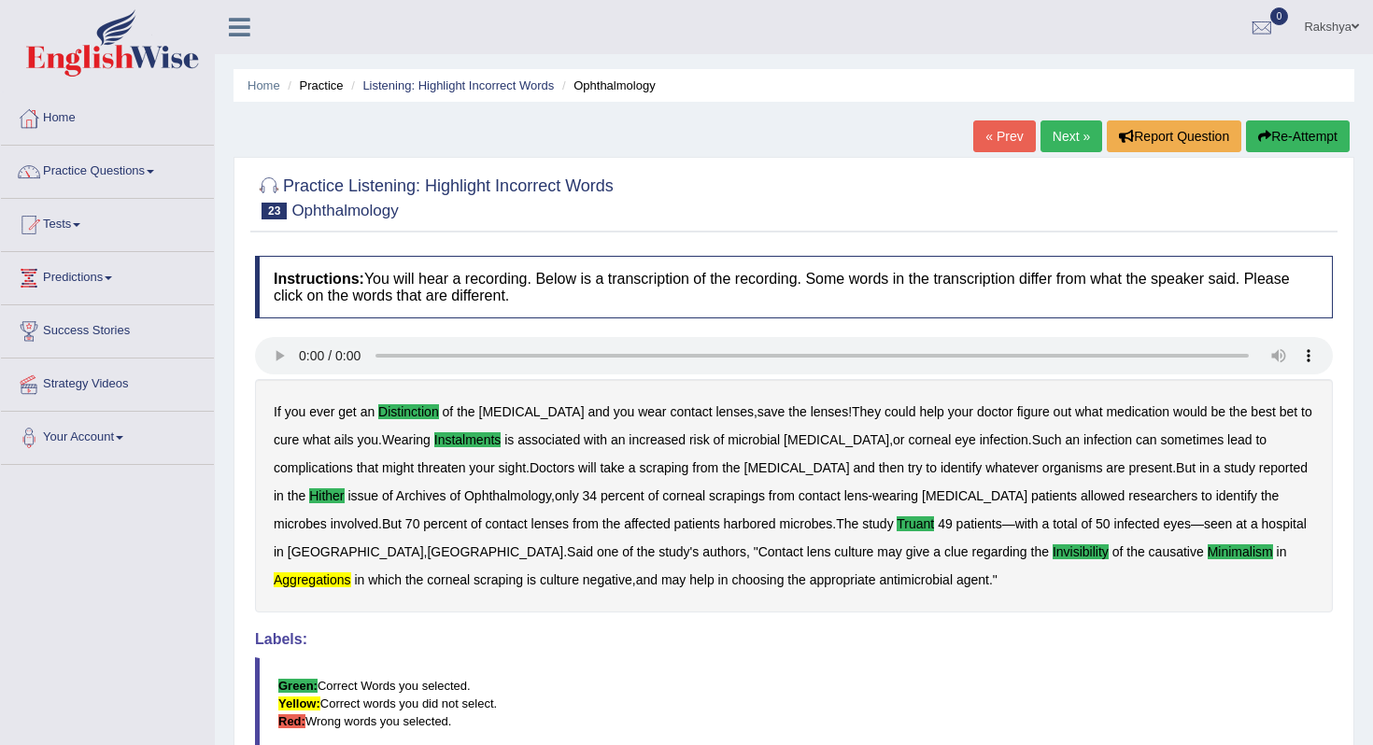
click at [657, 667] on blockquote "Green: Correct Words you selected. Yellow: Correct words you did not select. Re…" at bounding box center [794, 703] width 1078 height 92
click at [1064, 148] on link "Next »" at bounding box center [1071, 136] width 62 height 32
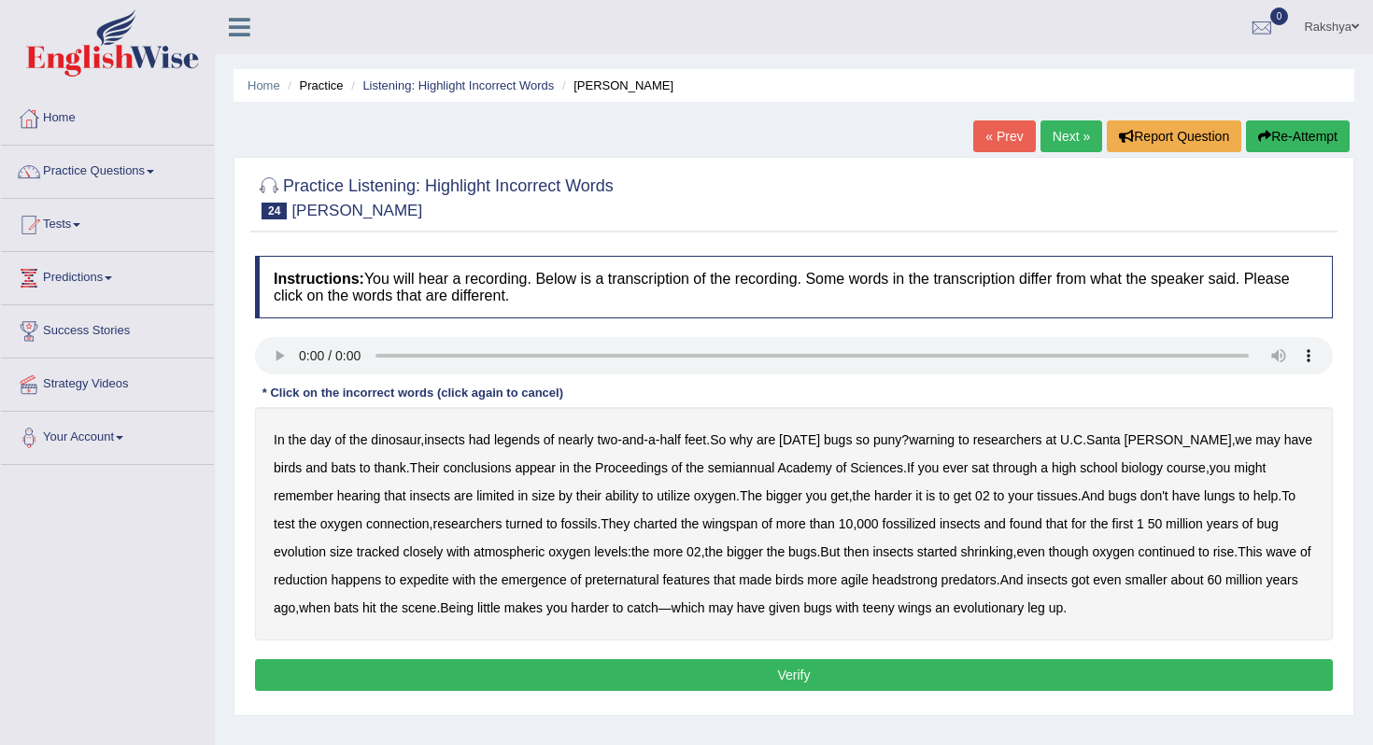
click at [953, 444] on b "warning" at bounding box center [932, 439] width 46 height 15
click at [731, 465] on b "semiannual" at bounding box center [741, 467] width 67 height 15
click at [449, 585] on b "expedite" at bounding box center [424, 579] width 49 height 15
click at [860, 681] on button "Verify" at bounding box center [794, 675] width 1078 height 32
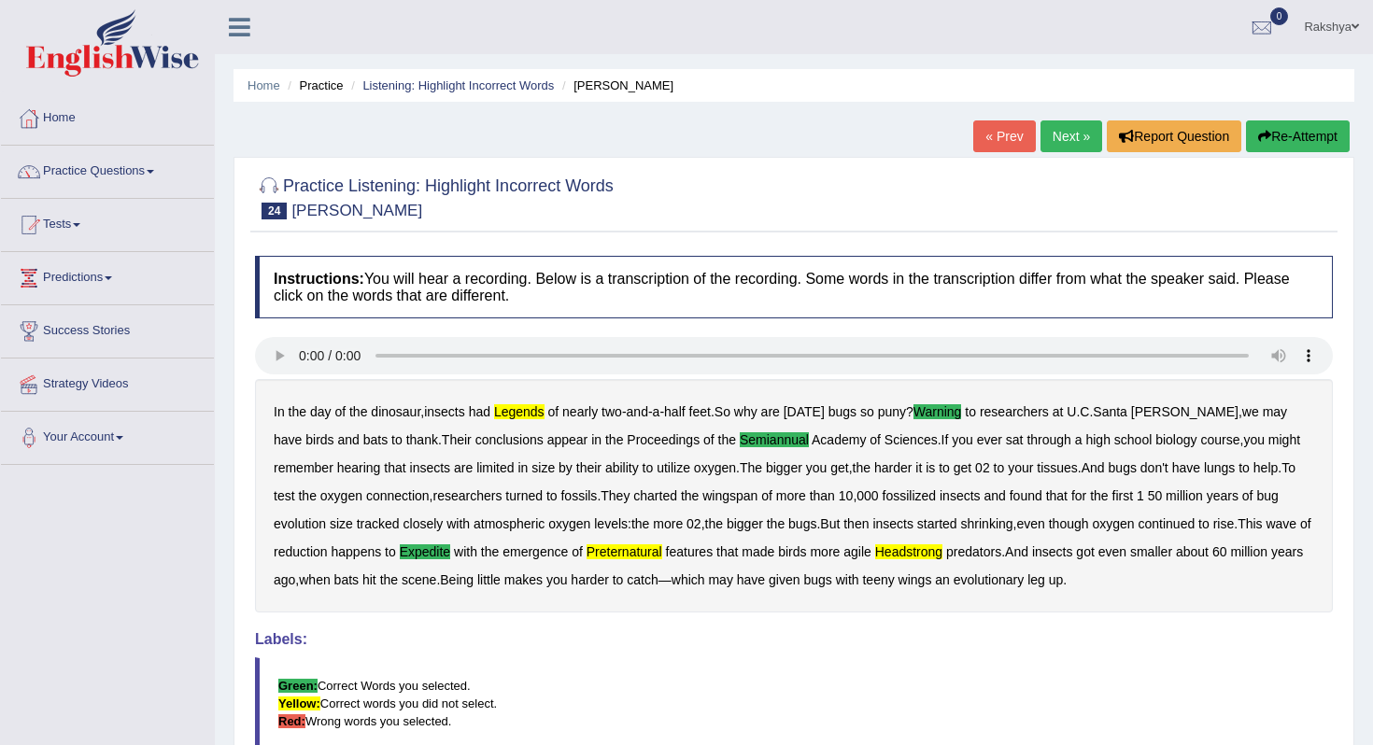
click at [861, 683] on blockquote "Green: Correct Words you selected. Yellow: Correct words you did not select. Re…" at bounding box center [794, 703] width 1078 height 92
click at [143, 176] on link "Practice Questions" at bounding box center [107, 169] width 213 height 47
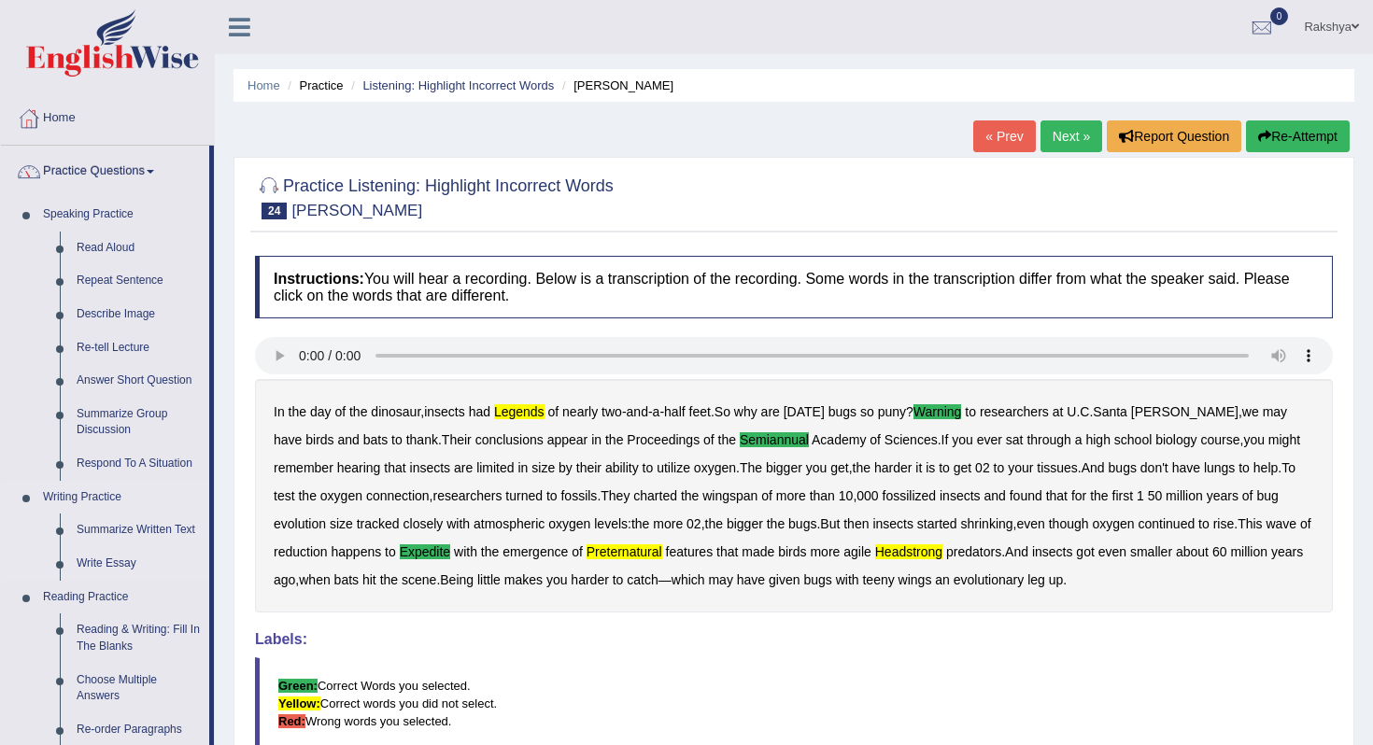
click at [146, 511] on link "Writing Practice" at bounding box center [122, 498] width 175 height 34
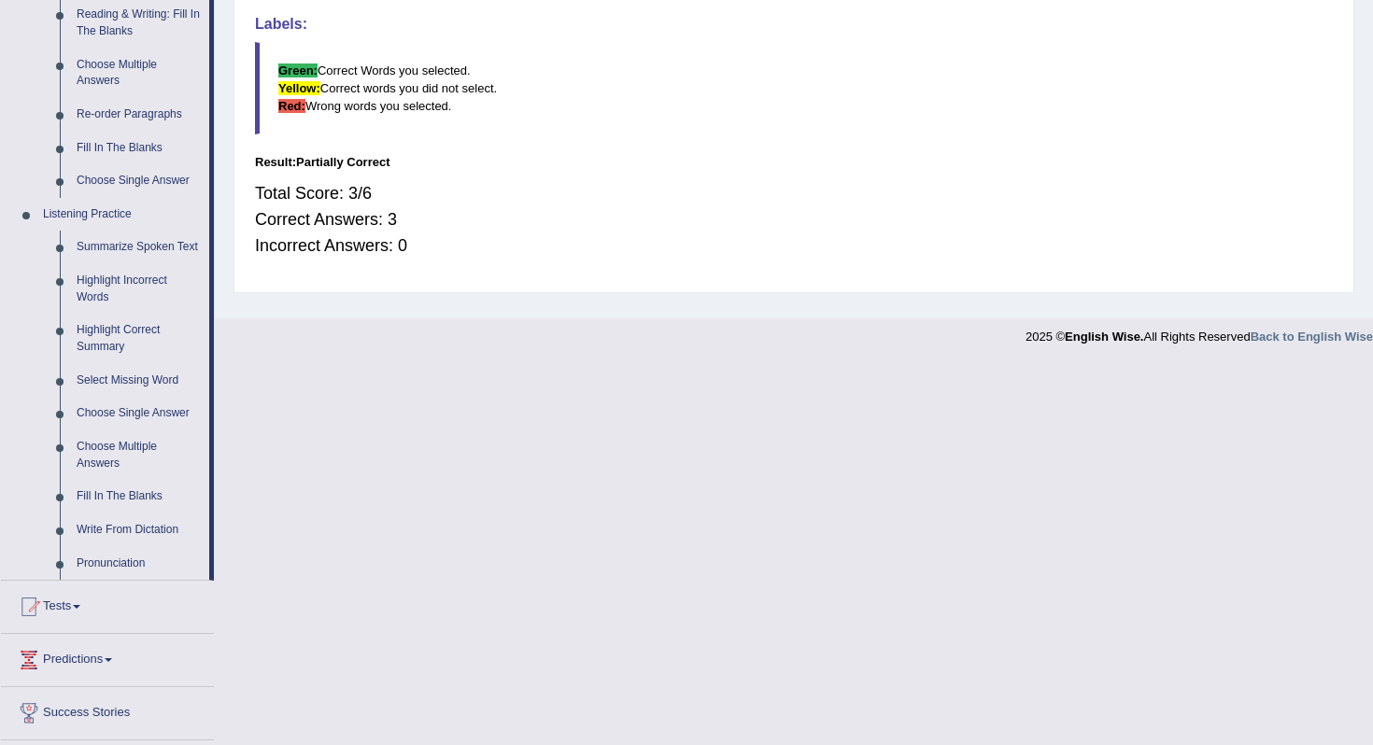
scroll to position [635, 0]
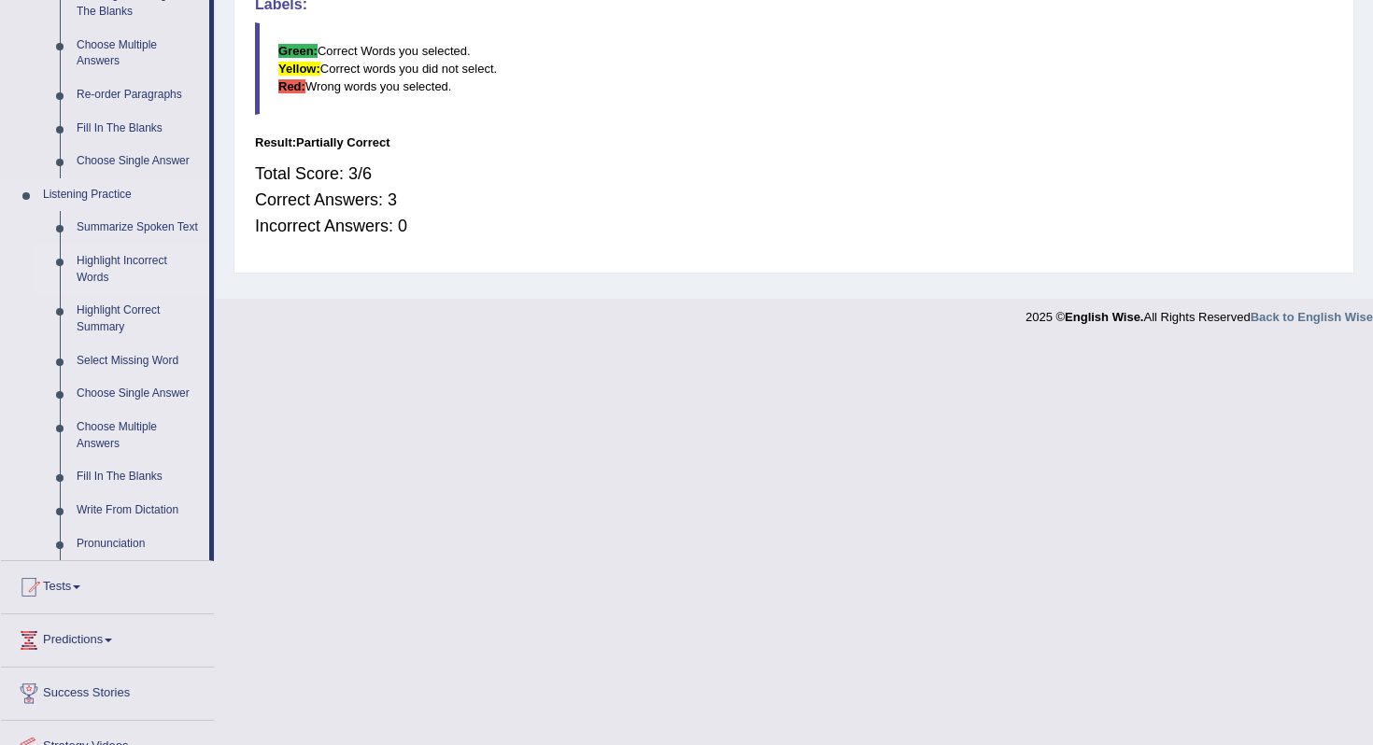
click at [136, 289] on link "Highlight Incorrect Words" at bounding box center [138, 269] width 141 height 49
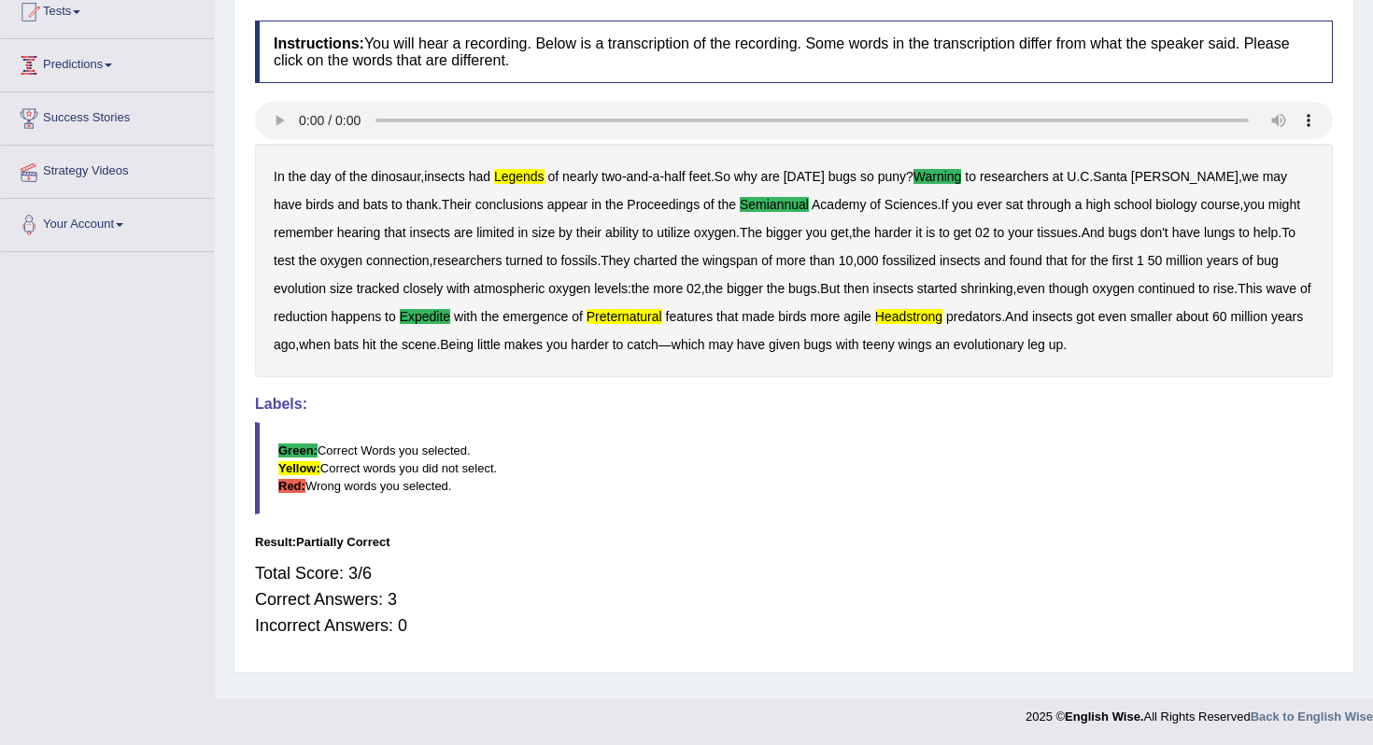
scroll to position [235, 0]
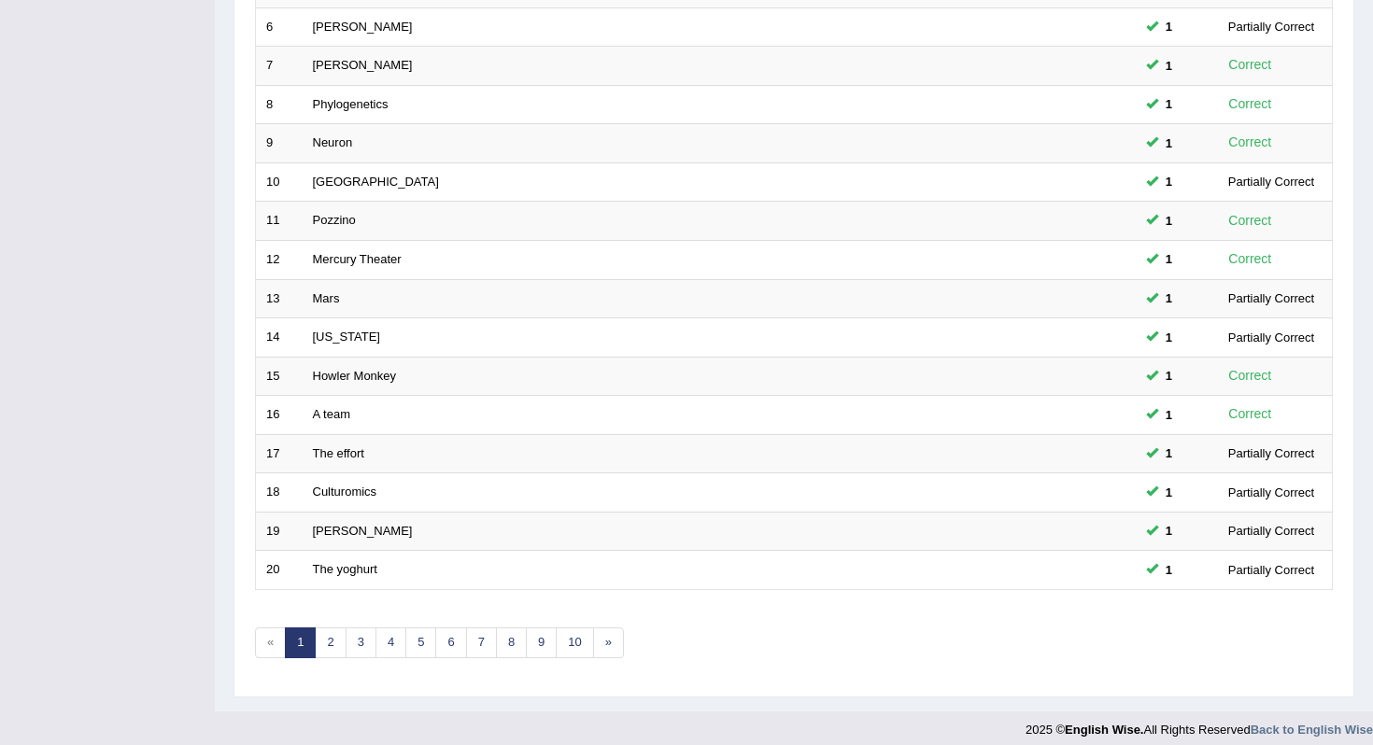
scroll to position [491, 0]
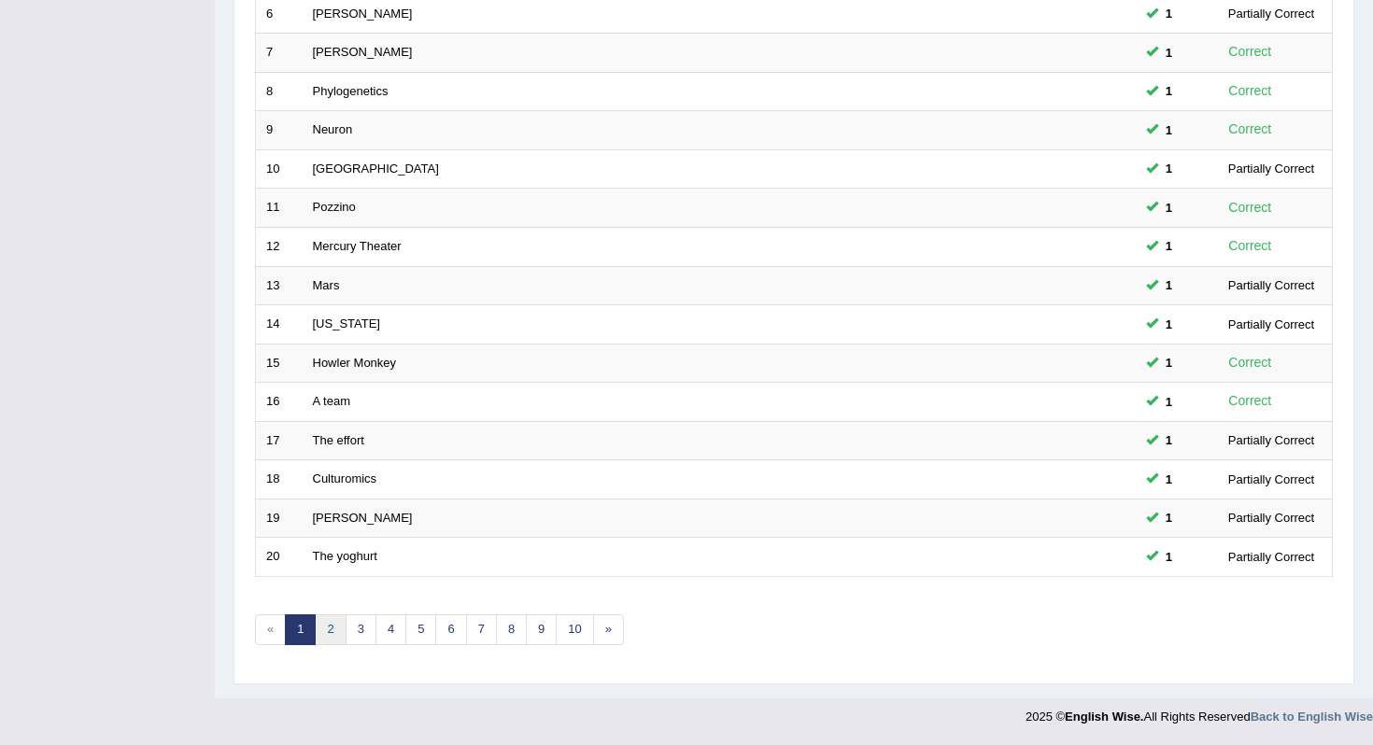
click at [327, 642] on link "2" at bounding box center [330, 629] width 31 height 31
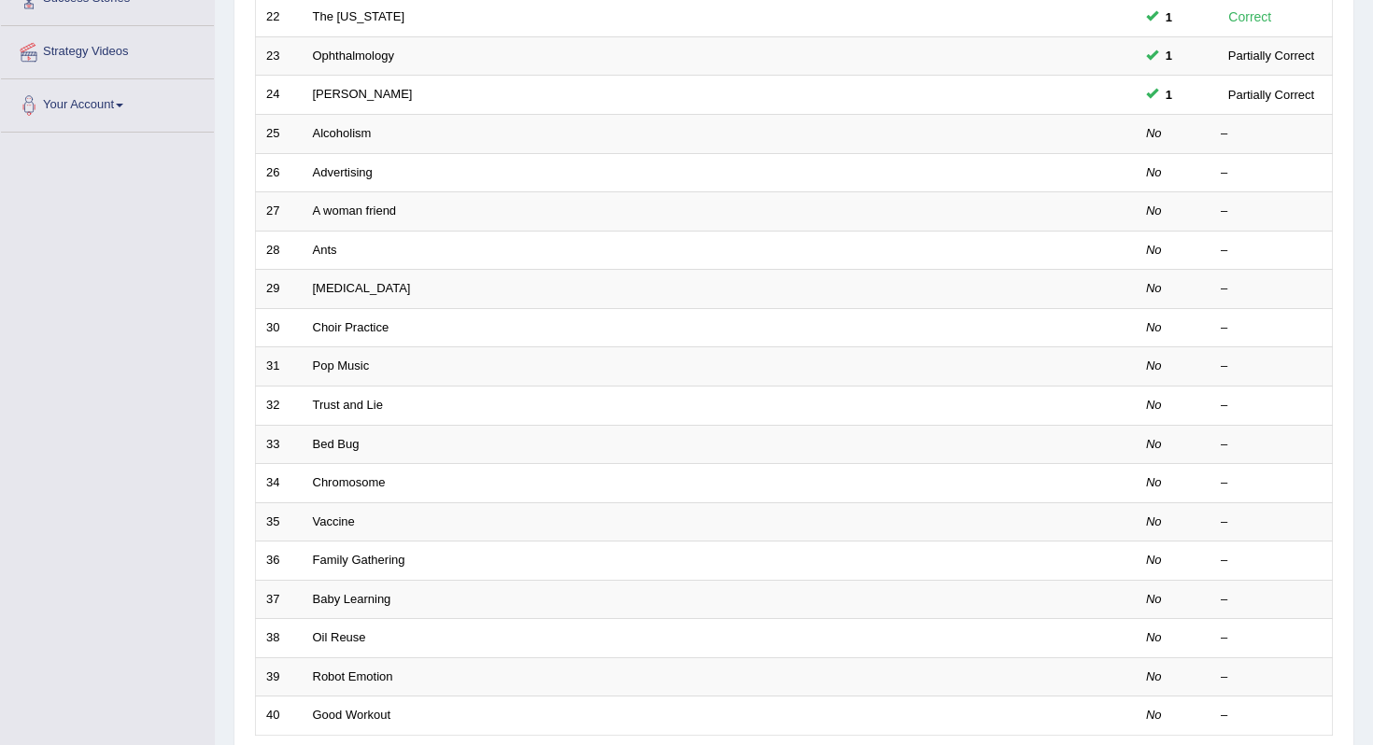
scroll to position [336, 0]
